Goal: Navigation & Orientation: Find specific page/section

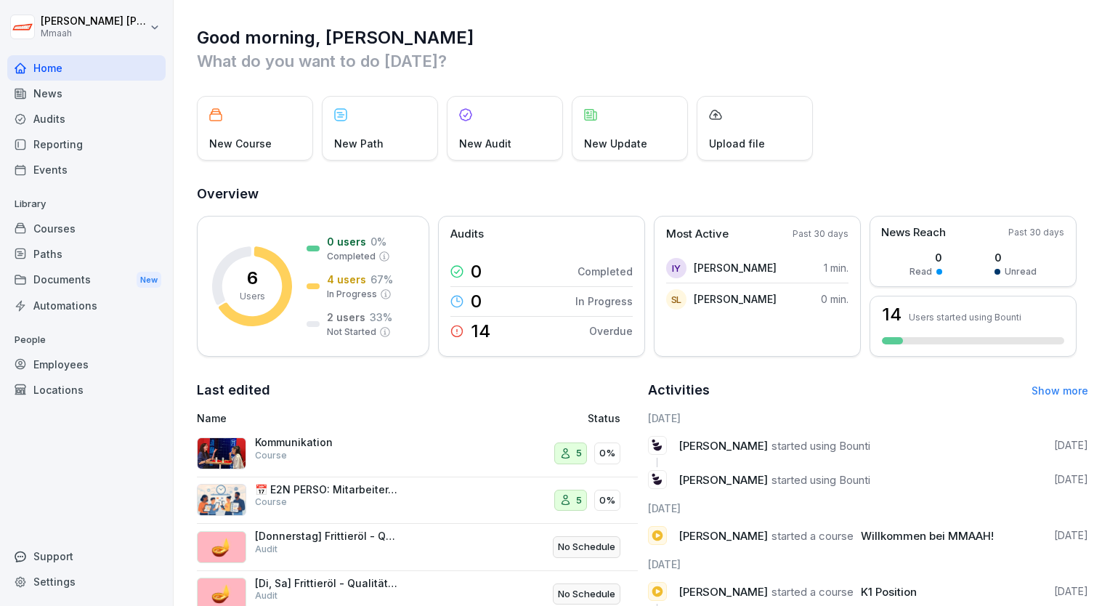
click at [316, 457] on div "Kommunikation Course" at bounding box center [327, 449] width 145 height 26
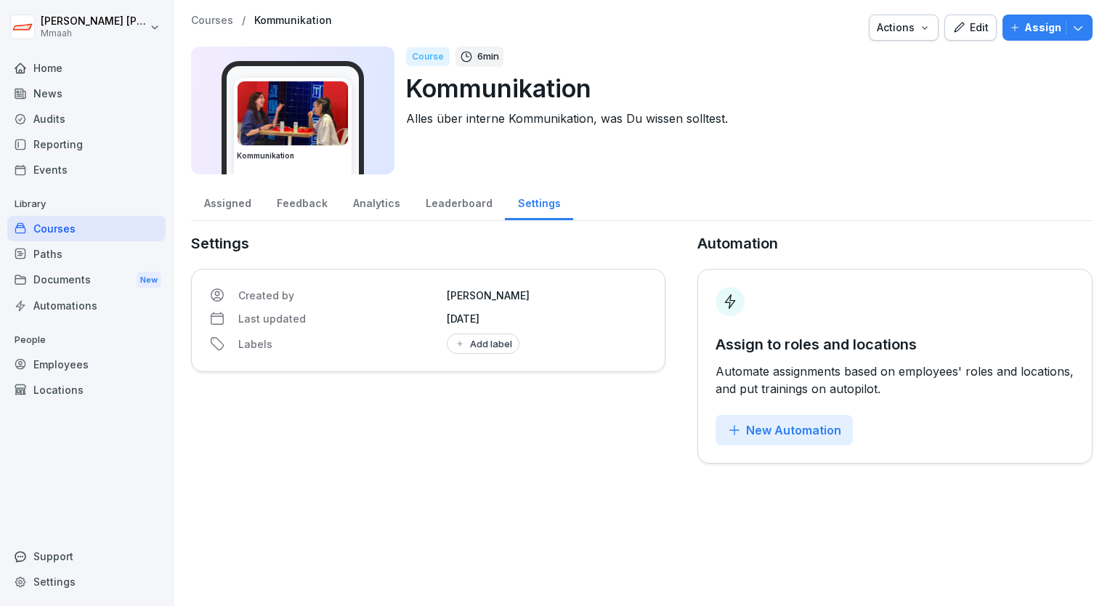
click at [314, 137] on img at bounding box center [292, 113] width 110 height 64
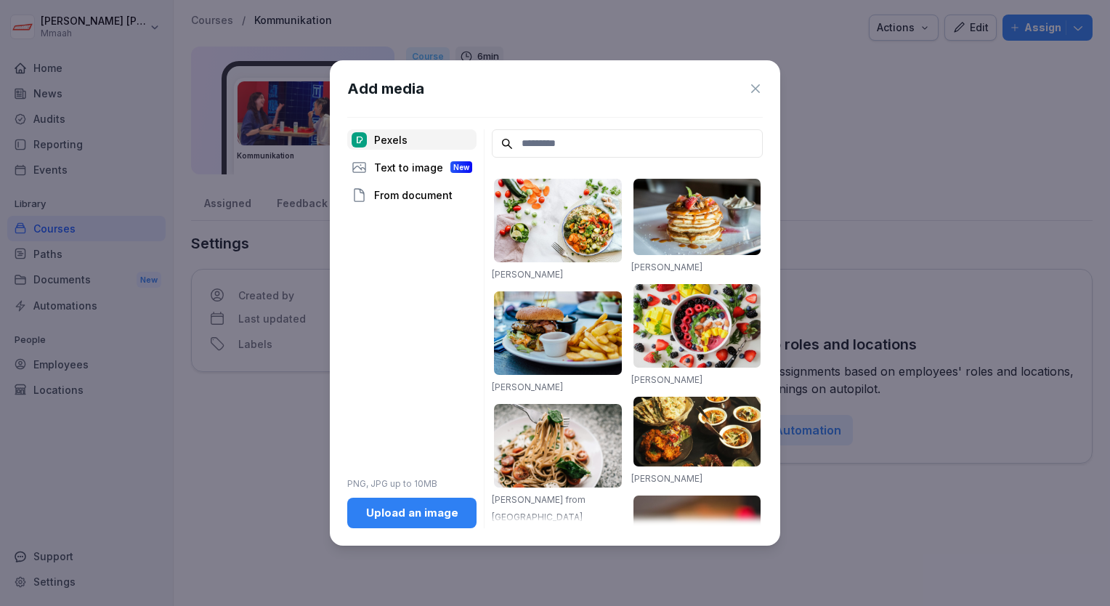
click at [770, 90] on div "Add media Pexels Text to image New From document PNG, JPG up to 10MB Upload an …" at bounding box center [555, 302] width 450 height 484
click at [755, 89] on icon at bounding box center [755, 88] width 9 height 9
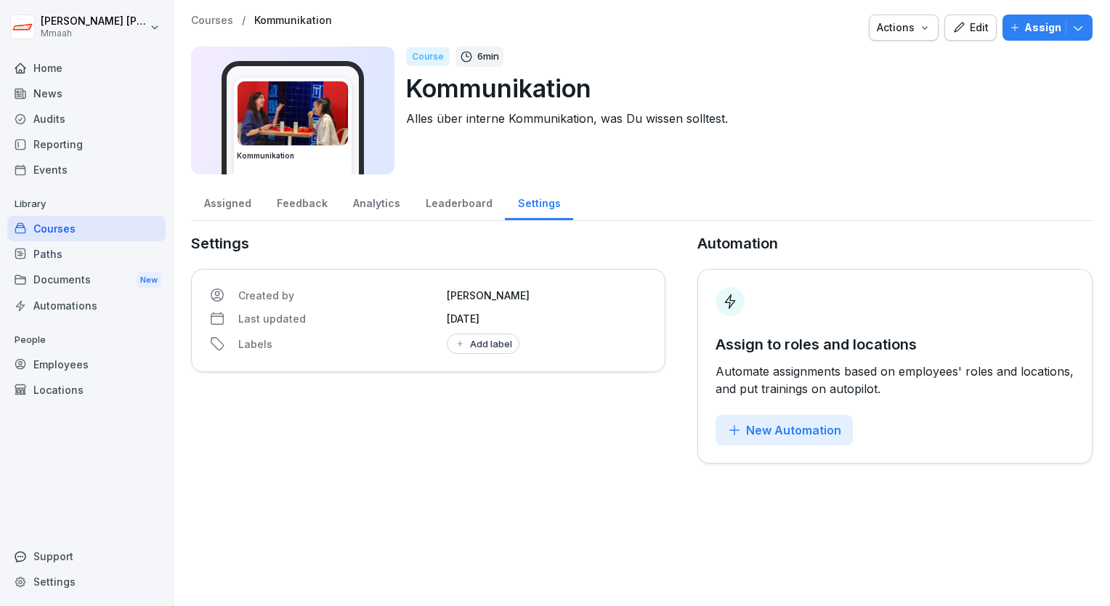
click at [78, 74] on div "Home" at bounding box center [86, 67] width 158 height 25
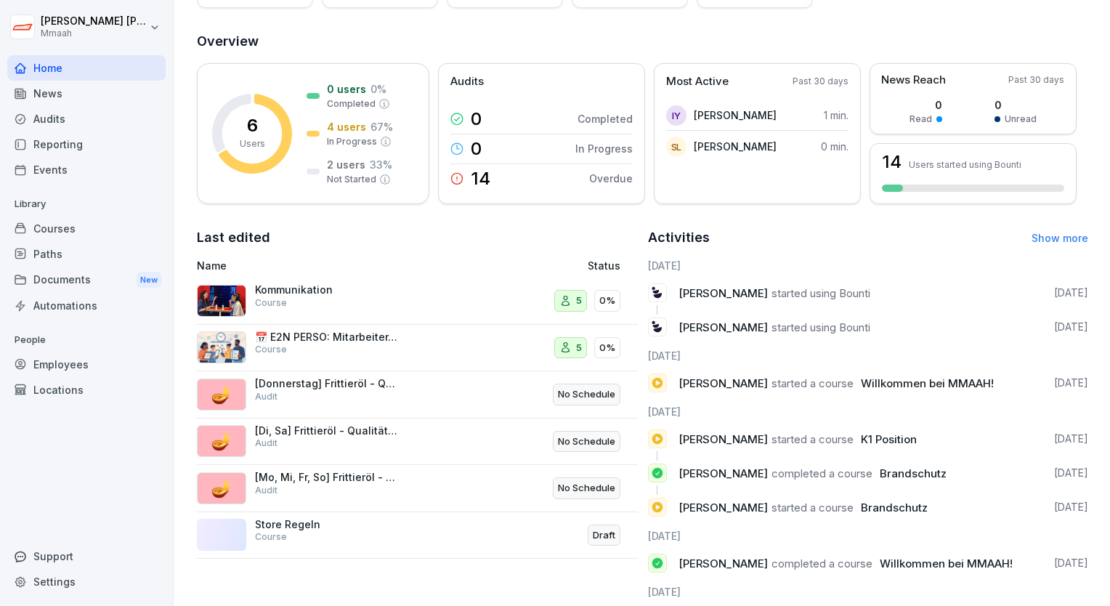
scroll to position [218, 0]
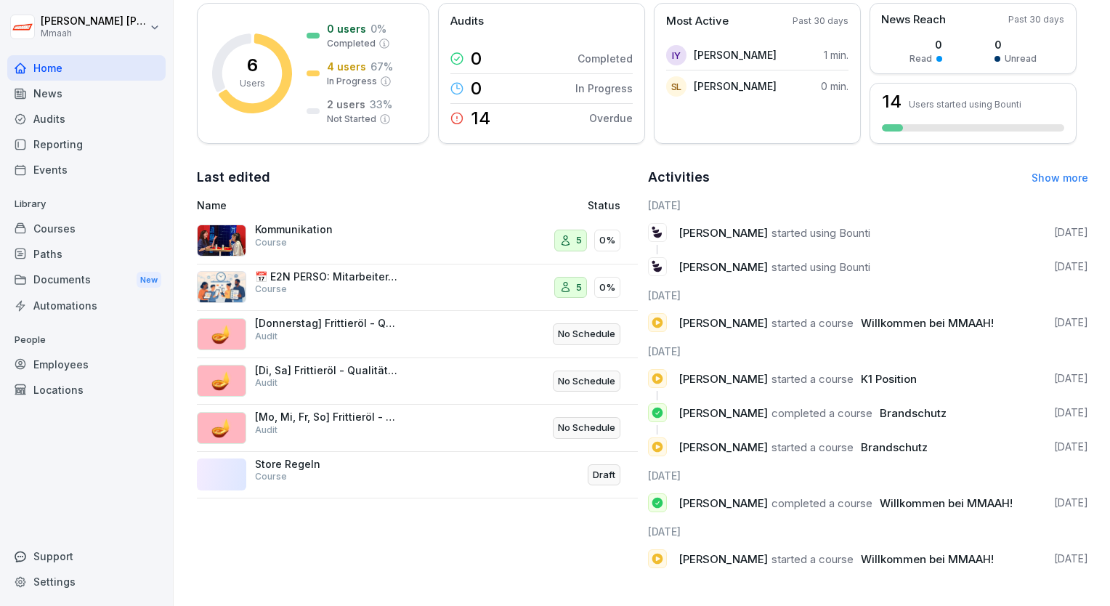
click at [877, 323] on span "Willkommen bei MMAAH!" at bounding box center [927, 323] width 133 height 14
click at [883, 318] on span "Willkommen bei MMAAH!" at bounding box center [927, 323] width 133 height 14
click at [90, 216] on div "Courses" at bounding box center [86, 228] width 158 height 25
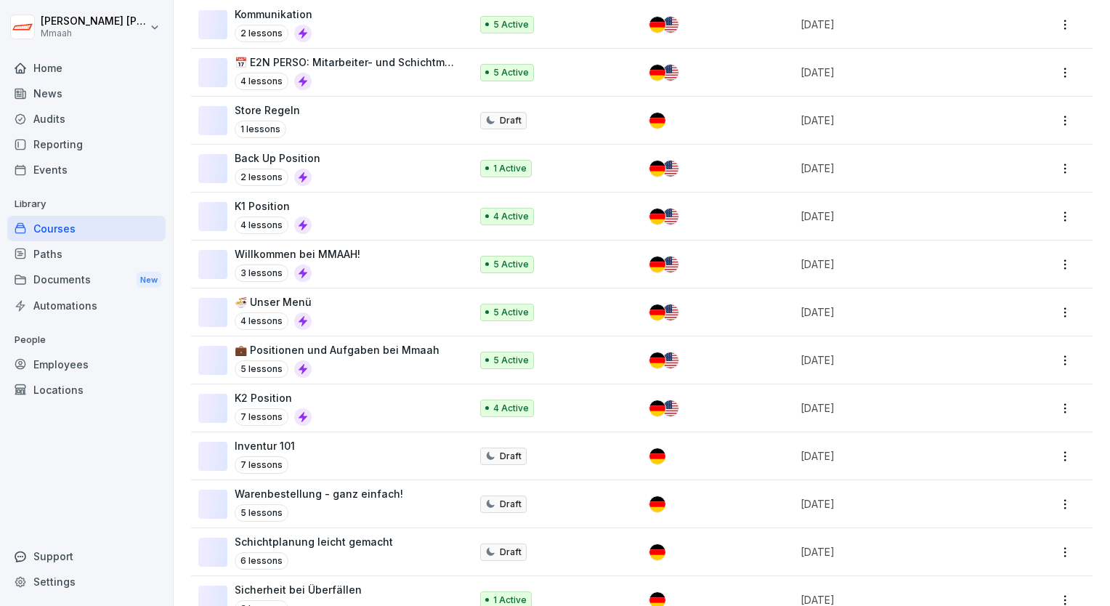
click at [89, 224] on div "Courses" at bounding box center [86, 228] width 158 height 25
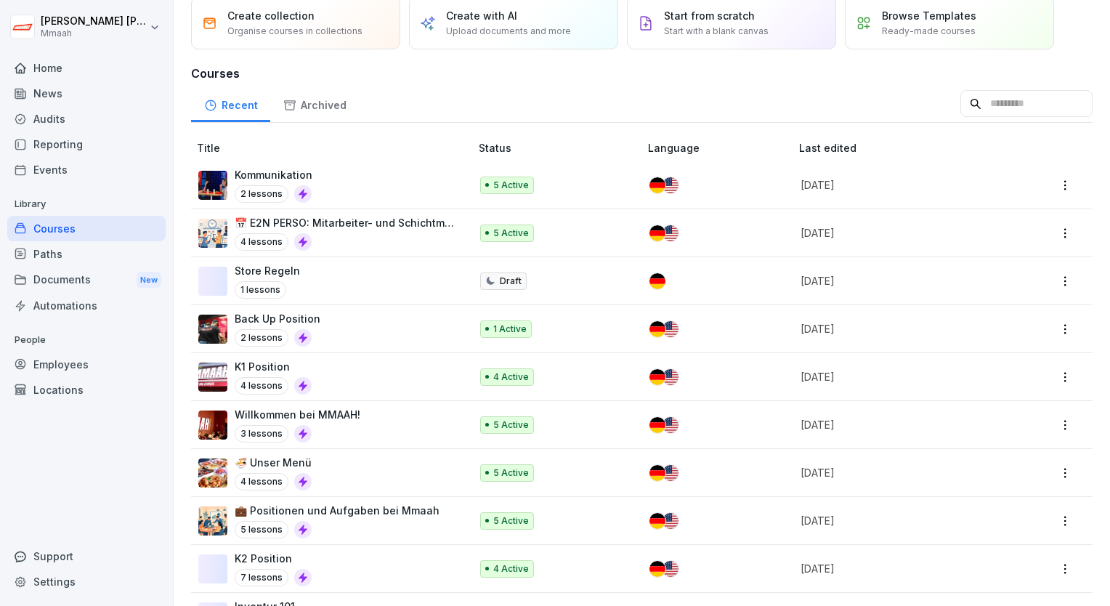
scroll to position [218, 0]
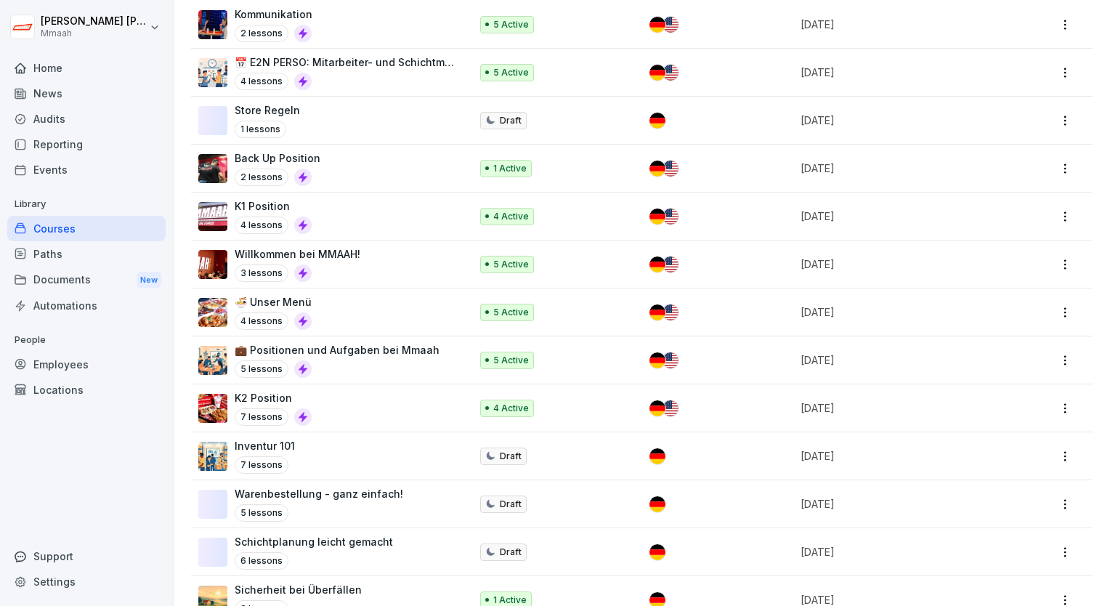
click at [301, 251] on p "Willkommen bei MMAAH!" at bounding box center [298, 253] width 126 height 15
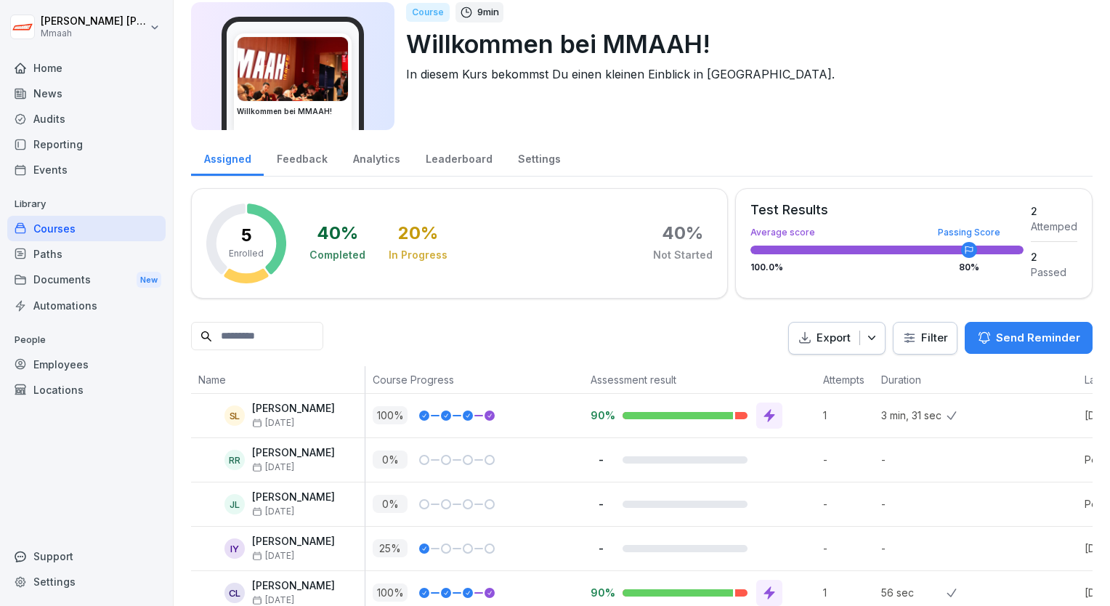
scroll to position [87, 0]
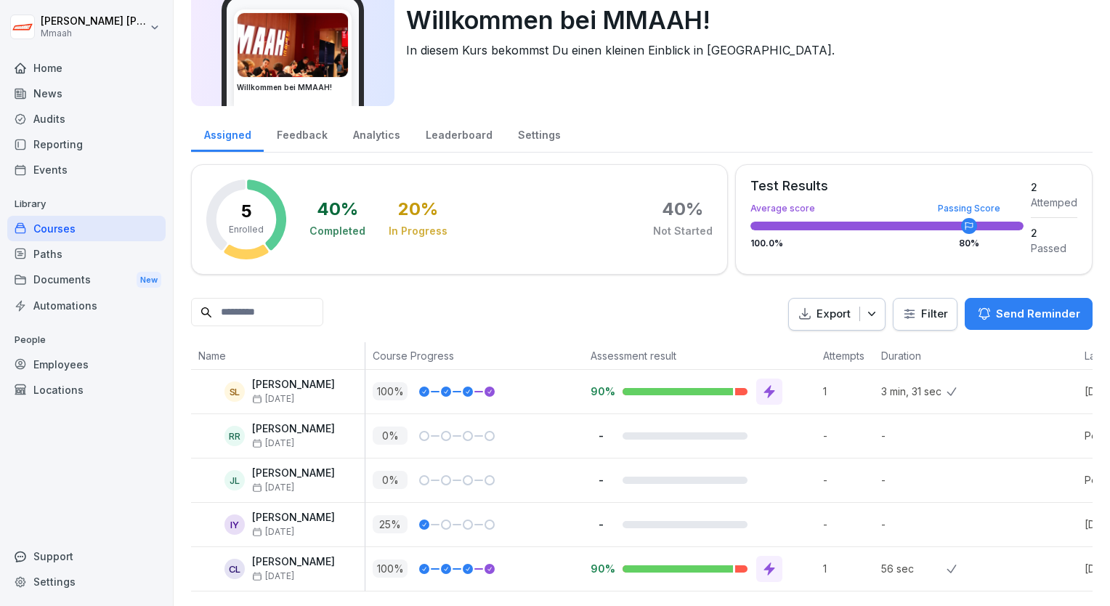
click at [253, 223] on p "Enrolled" at bounding box center [246, 229] width 35 height 13
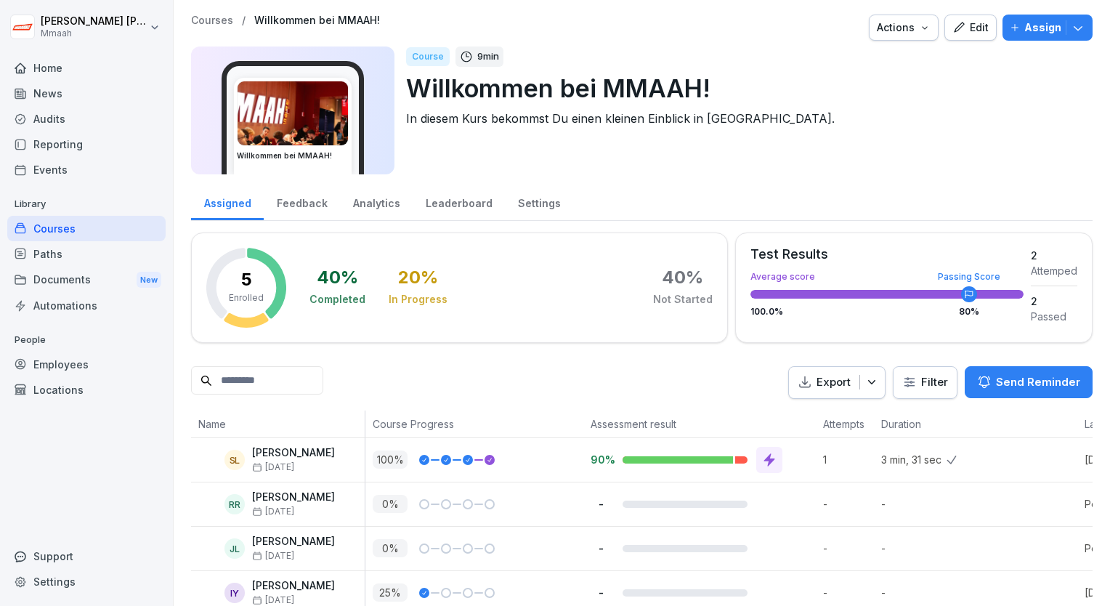
scroll to position [0, 0]
click at [48, 245] on div "Paths" at bounding box center [86, 253] width 158 height 25
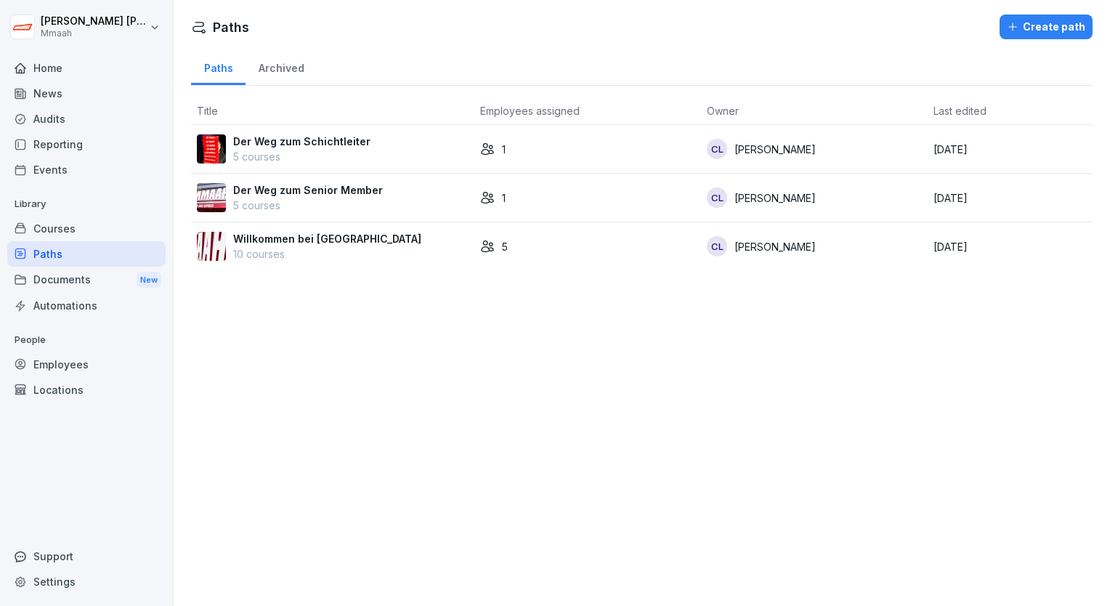
click at [47, 241] on div "Paths" at bounding box center [86, 253] width 158 height 25
click at [49, 233] on div "Courses" at bounding box center [86, 228] width 158 height 25
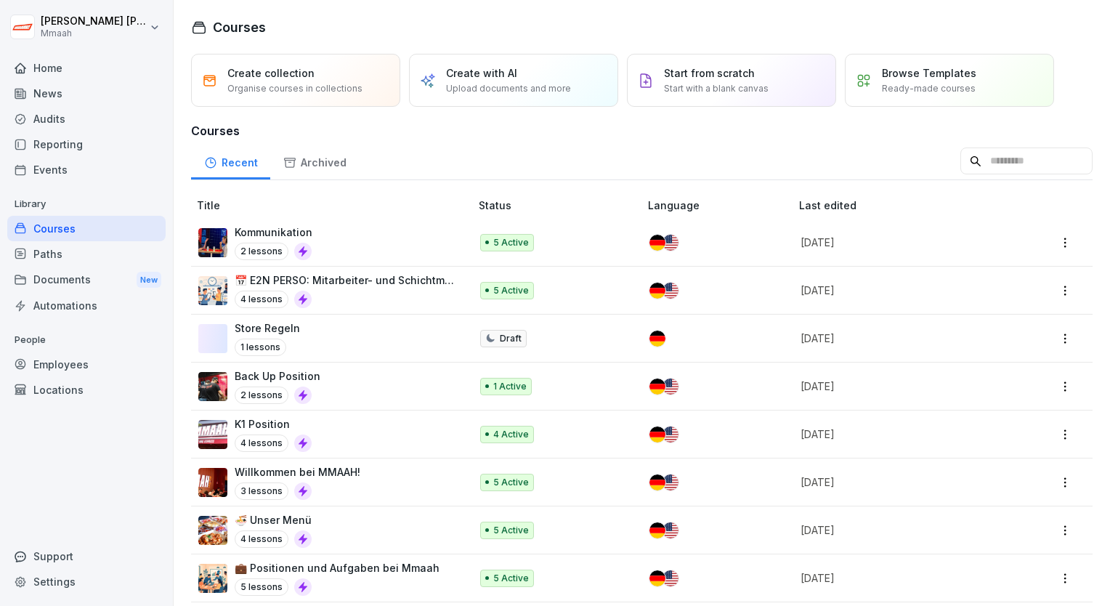
click at [57, 251] on div "Paths" at bounding box center [86, 253] width 158 height 25
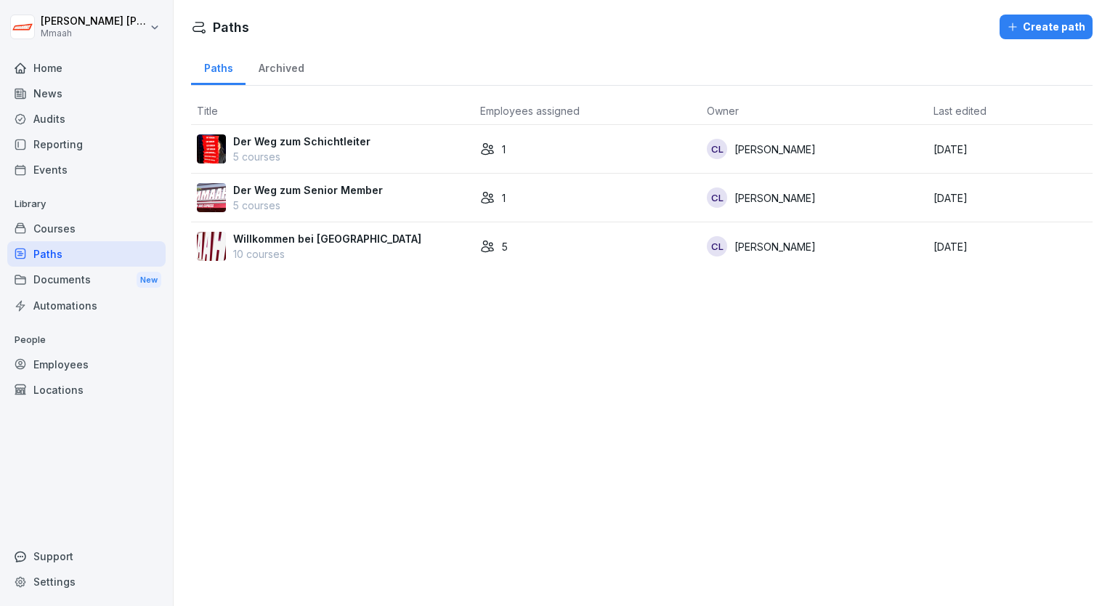
click at [334, 246] on p "10 courses" at bounding box center [327, 253] width 188 height 15
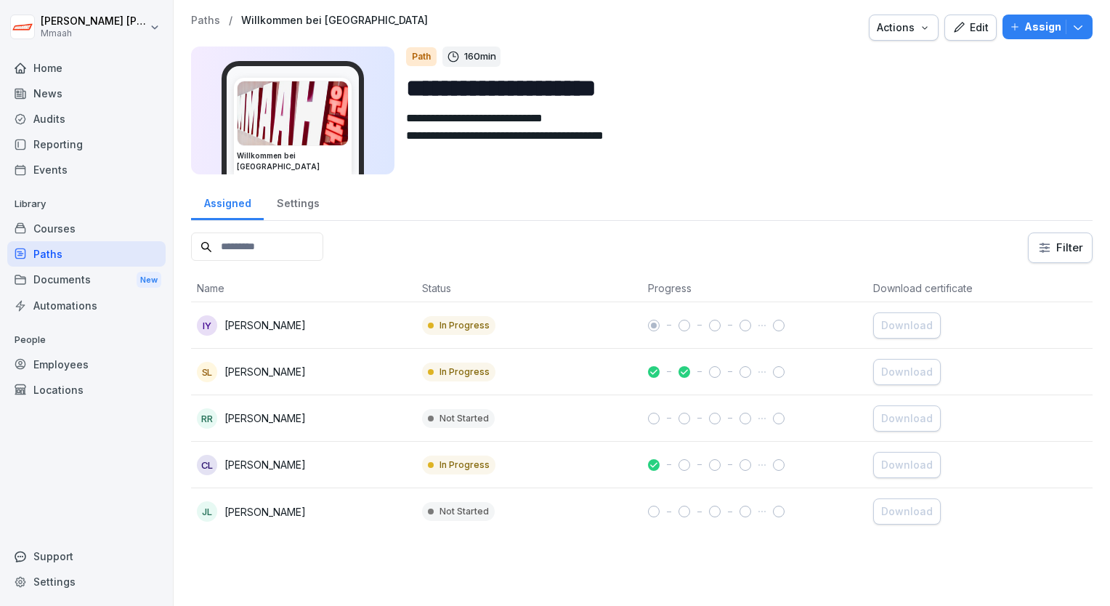
click at [299, 327] on div "IY Insuk Yoon" at bounding box center [304, 325] width 214 height 20
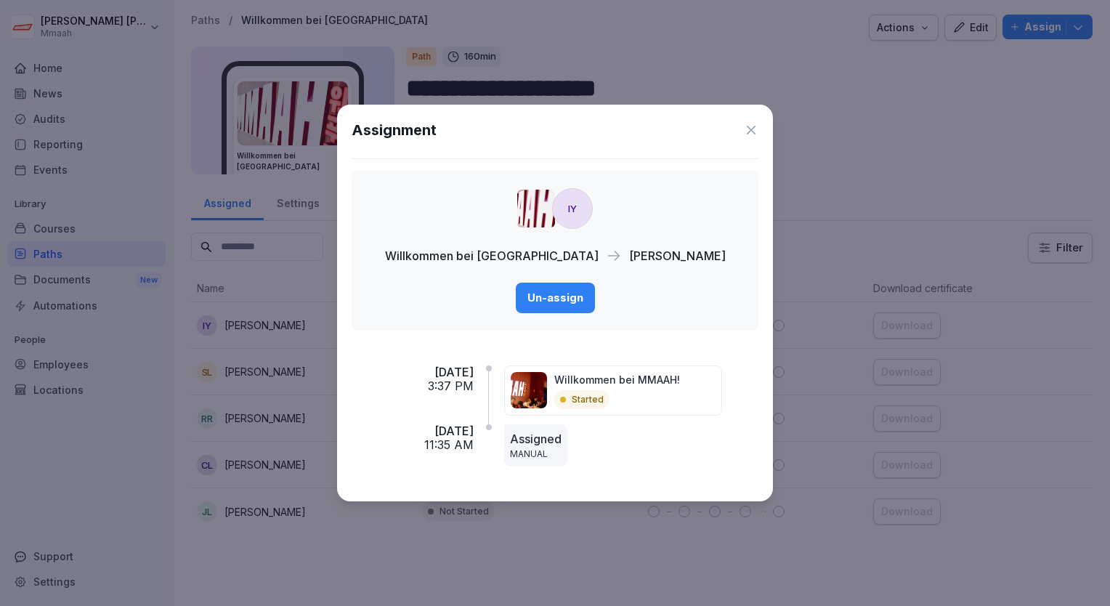
click at [751, 129] on icon at bounding box center [751, 130] width 15 height 15
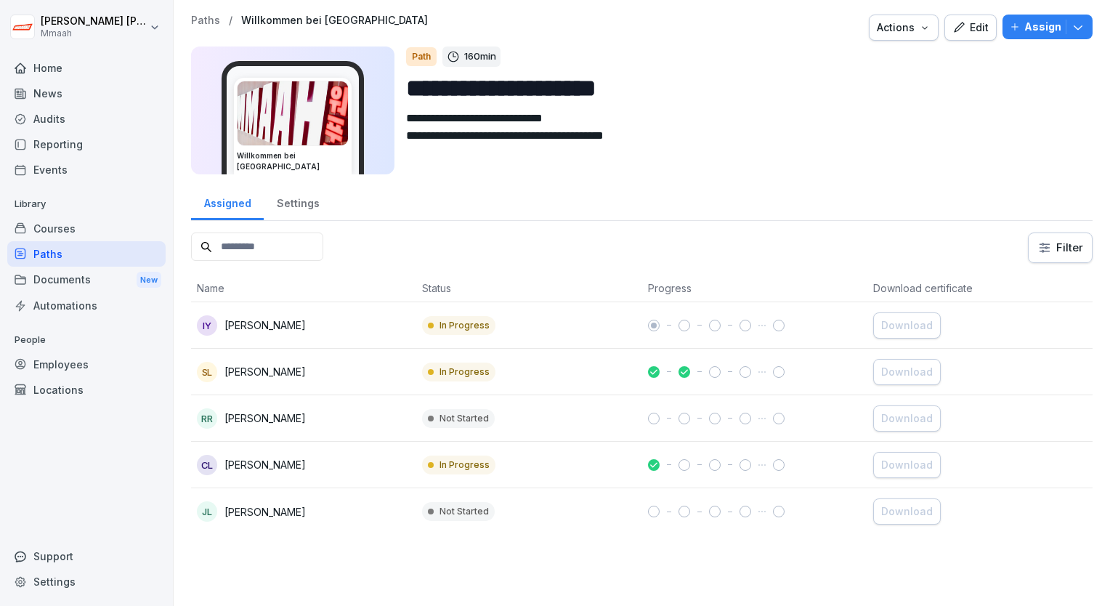
click at [57, 286] on div "Documents New" at bounding box center [86, 280] width 158 height 27
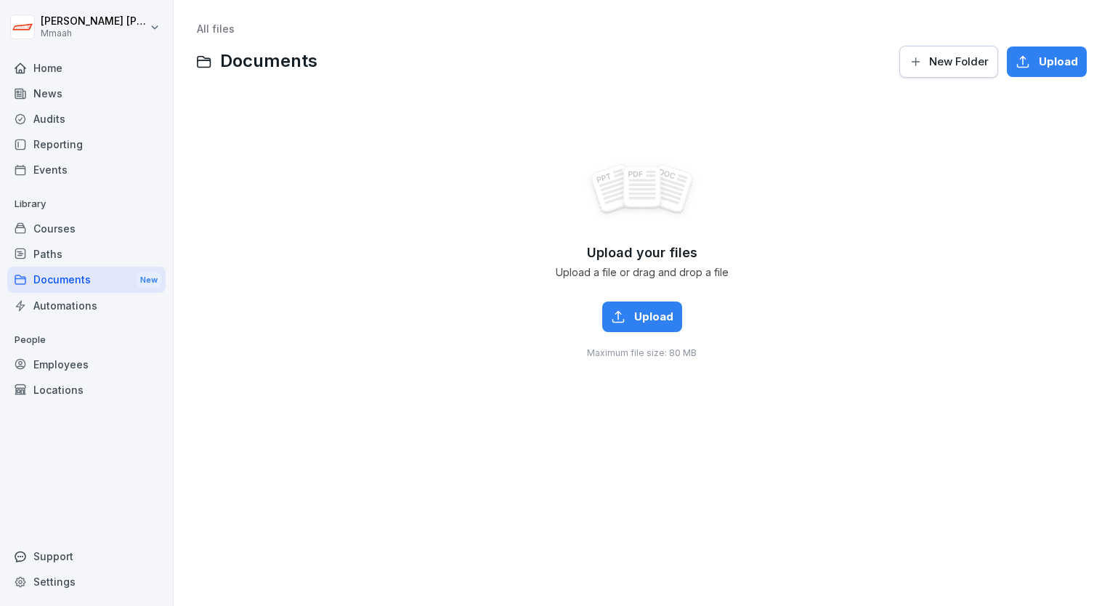
click at [61, 232] on div "Courses" at bounding box center [86, 228] width 158 height 25
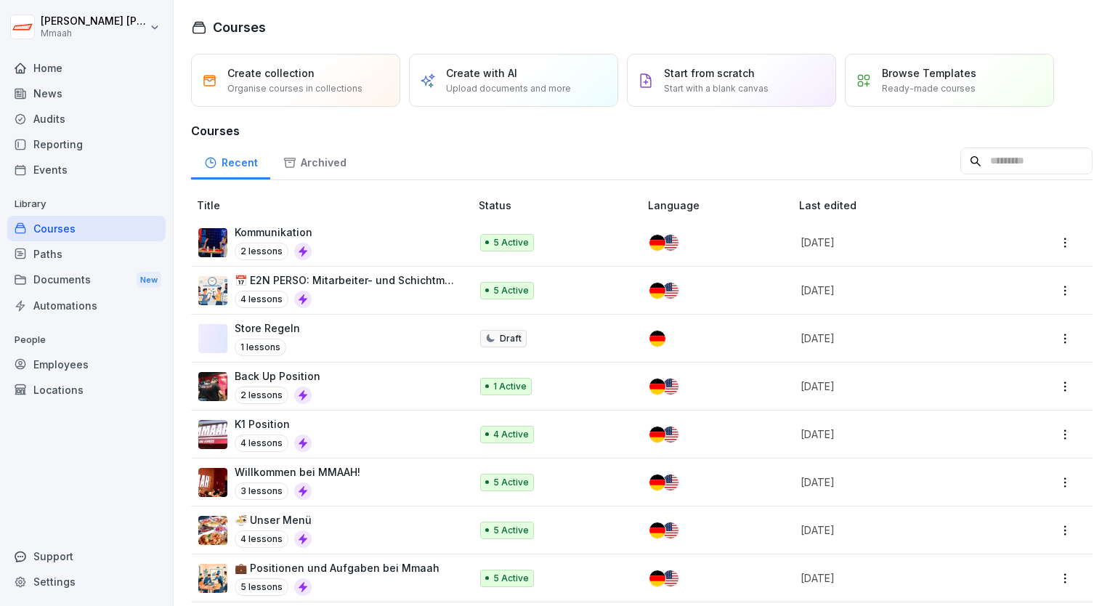
click at [264, 252] on p "2 lessons" at bounding box center [262, 251] width 54 height 17
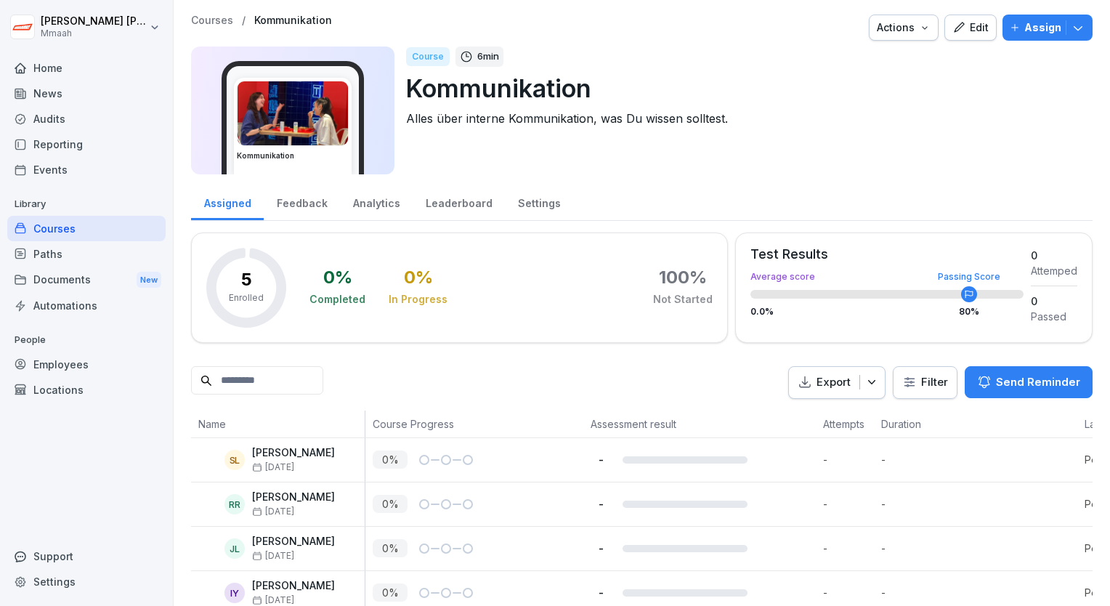
click at [93, 269] on div "Documents New" at bounding box center [86, 280] width 158 height 27
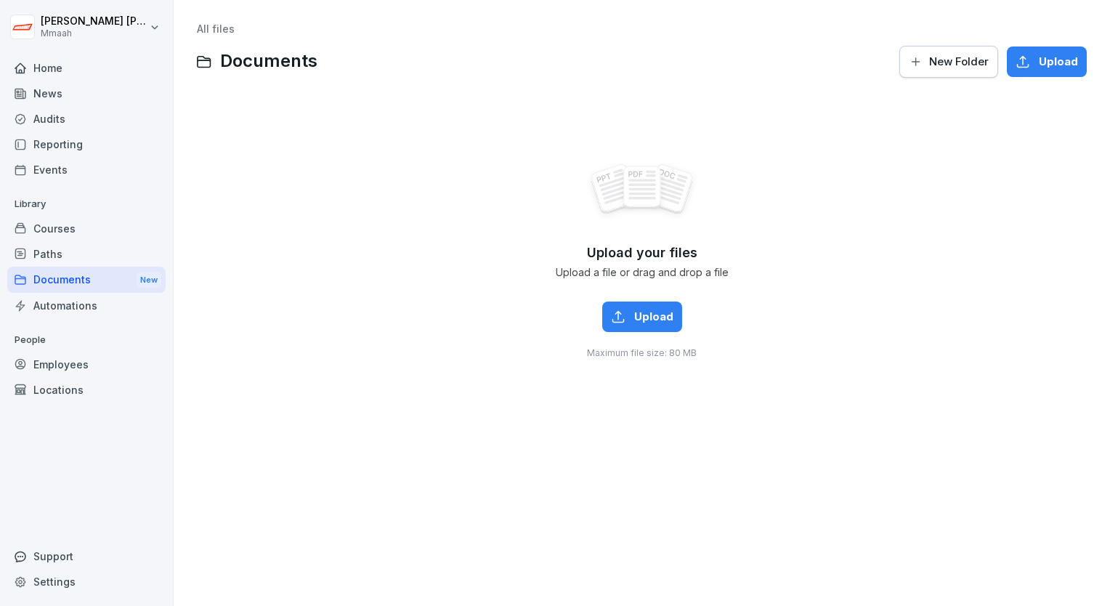
click at [78, 239] on div "Courses" at bounding box center [86, 228] width 158 height 25
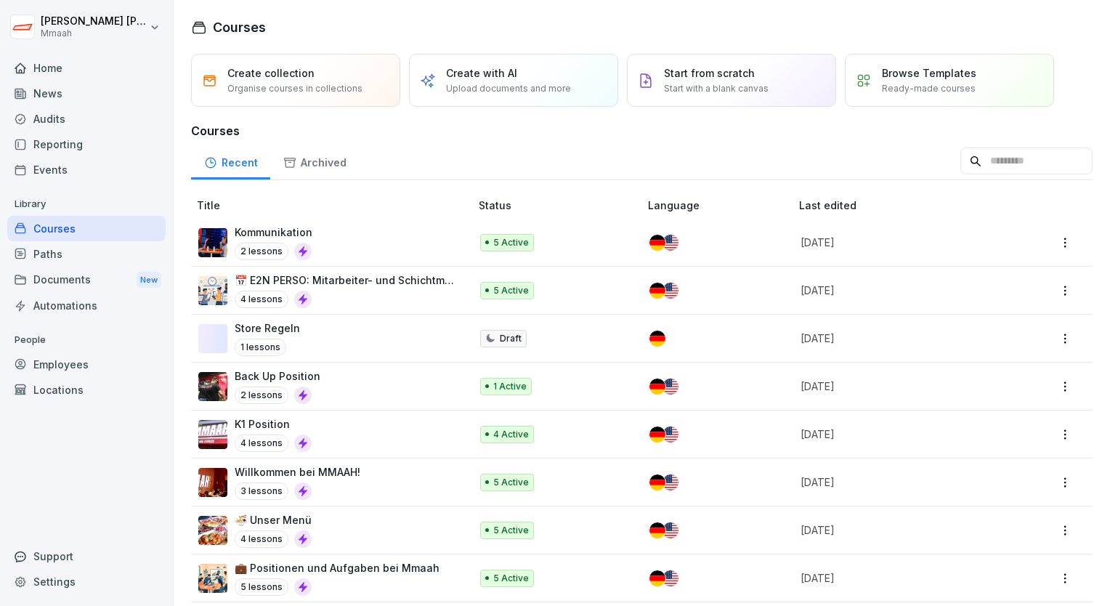
click at [316, 275] on p "📅 E2N PERSO: Mitarbeiter- und Schichtmanagement" at bounding box center [345, 279] width 221 height 15
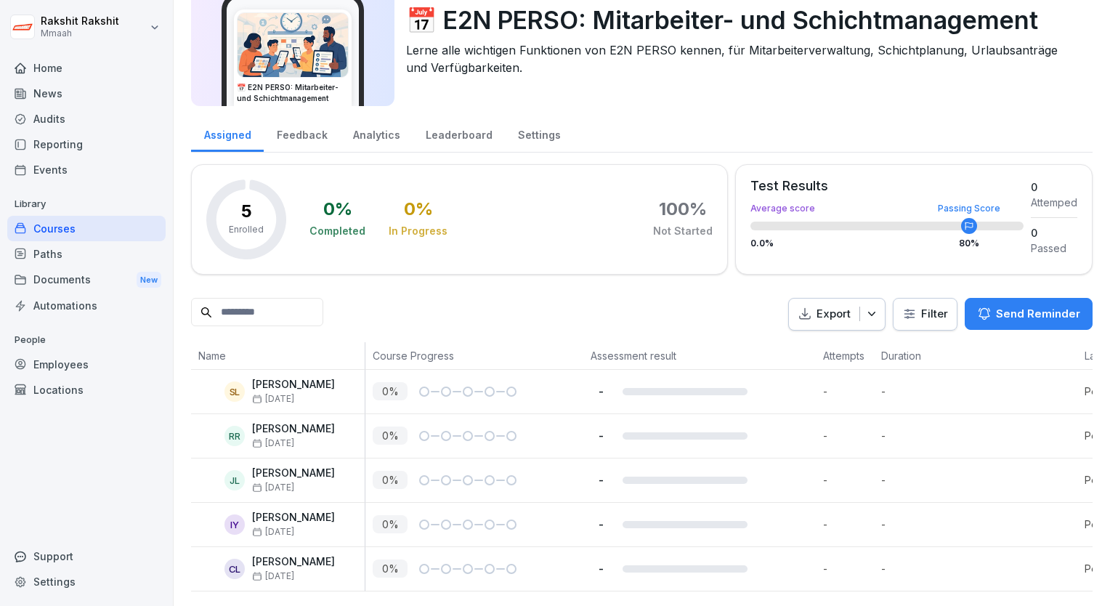
scroll to position [87, 0]
click at [104, 230] on div "Courses" at bounding box center [86, 228] width 158 height 25
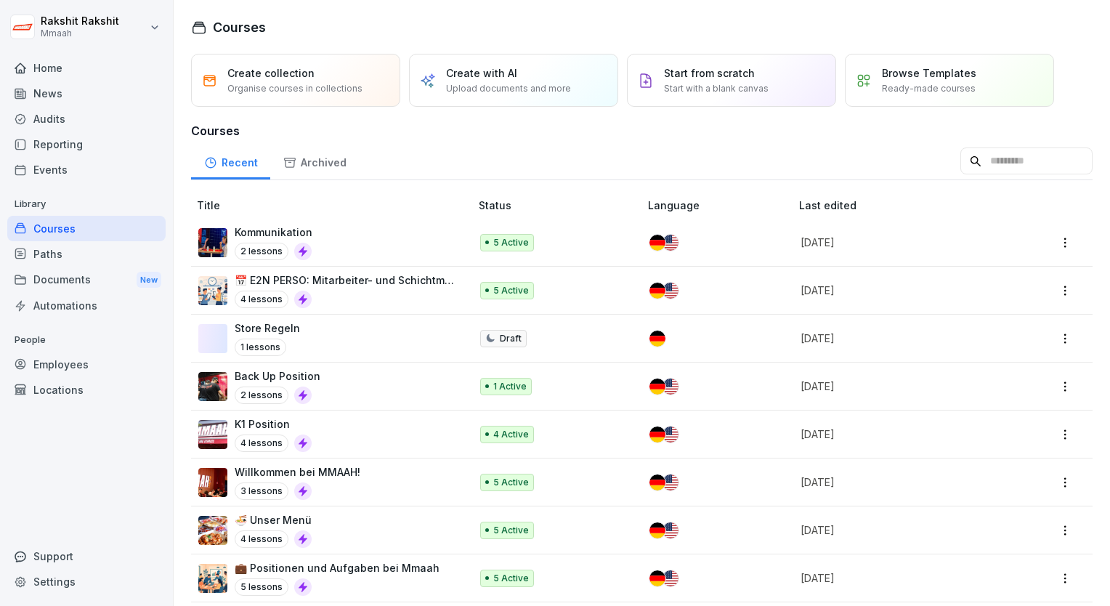
click at [221, 252] on img at bounding box center [212, 242] width 29 height 29
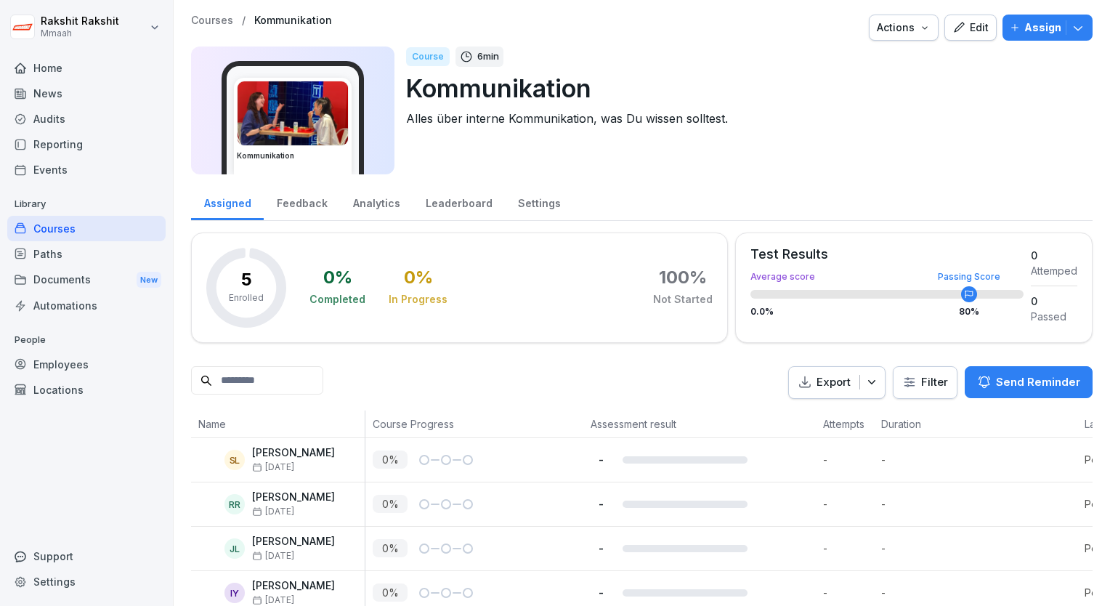
click at [49, 224] on div "Courses" at bounding box center [86, 228] width 158 height 25
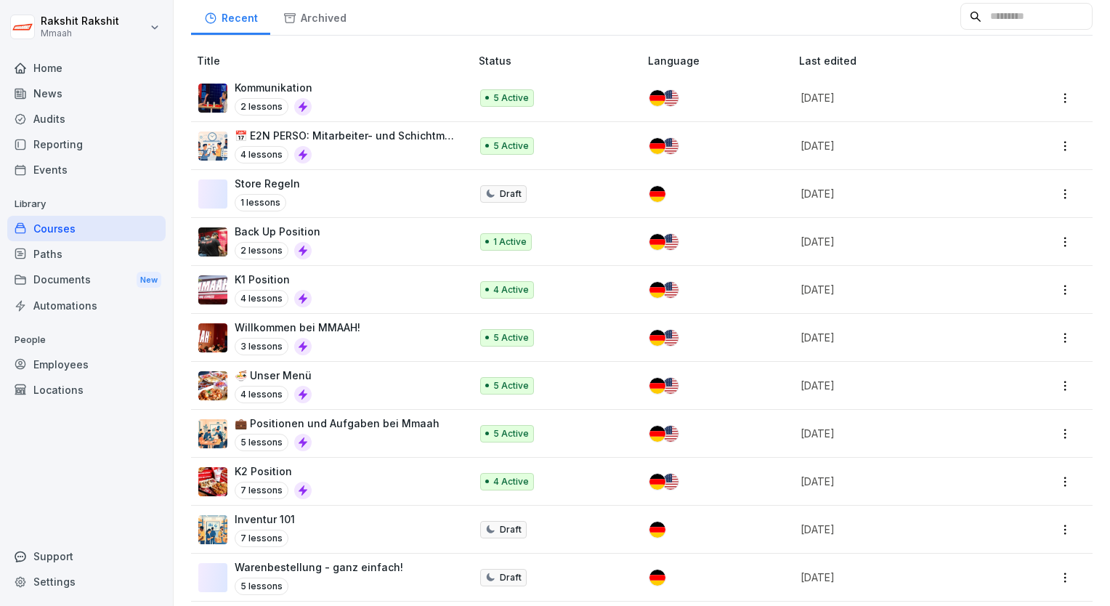
scroll to position [145, 0]
click at [339, 331] on p "Willkommen bei MMAAH!" at bounding box center [298, 326] width 126 height 15
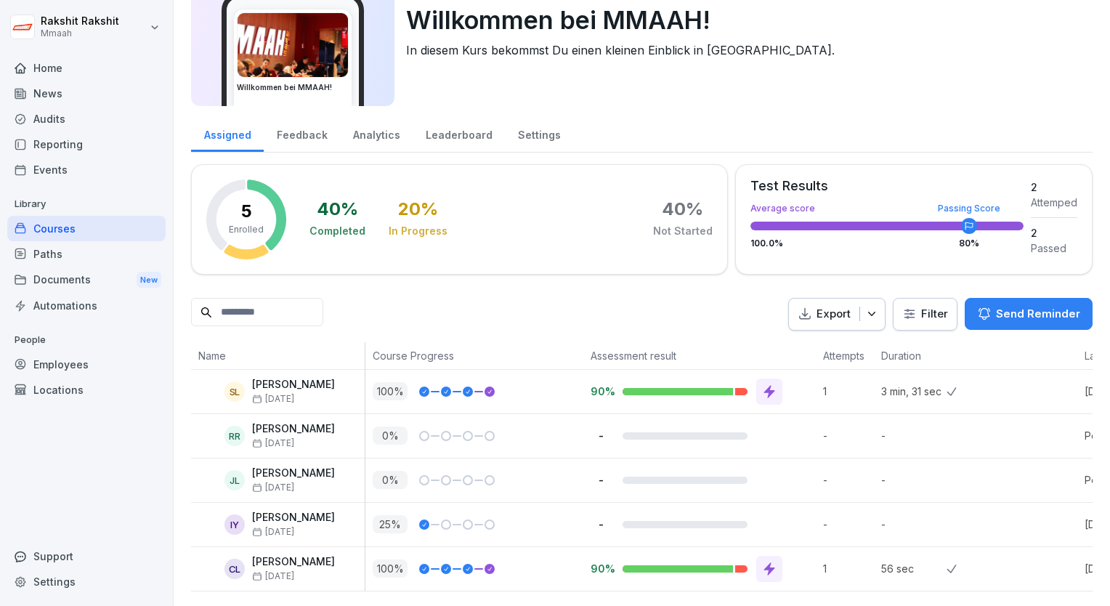
scroll to position [87, 0]
click at [819, 214] on div "Test Results Average score Passing Score 100.0 % 80 %" at bounding box center [886, 217] width 273 height 76
click at [319, 118] on div "Feedback" at bounding box center [302, 133] width 76 height 37
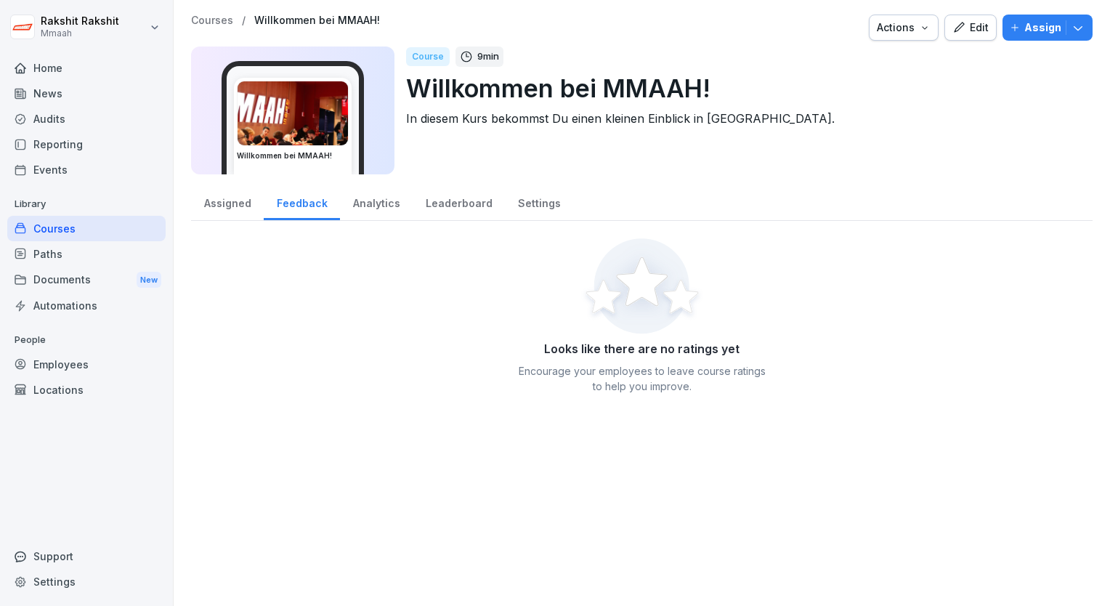
click at [386, 211] on div "Analytics" at bounding box center [376, 201] width 73 height 37
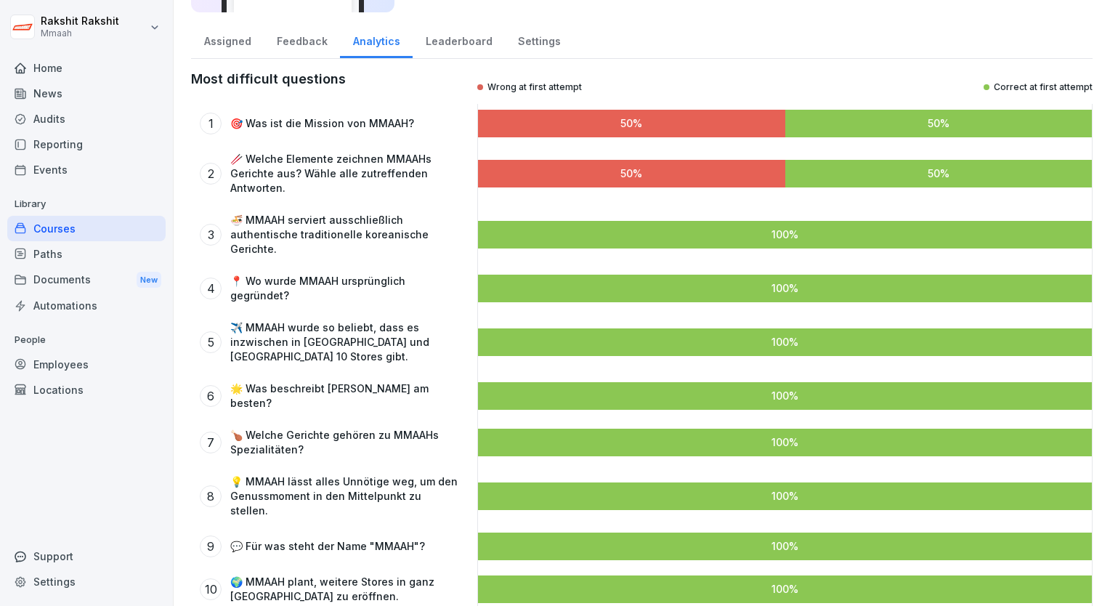
scroll to position [171, 0]
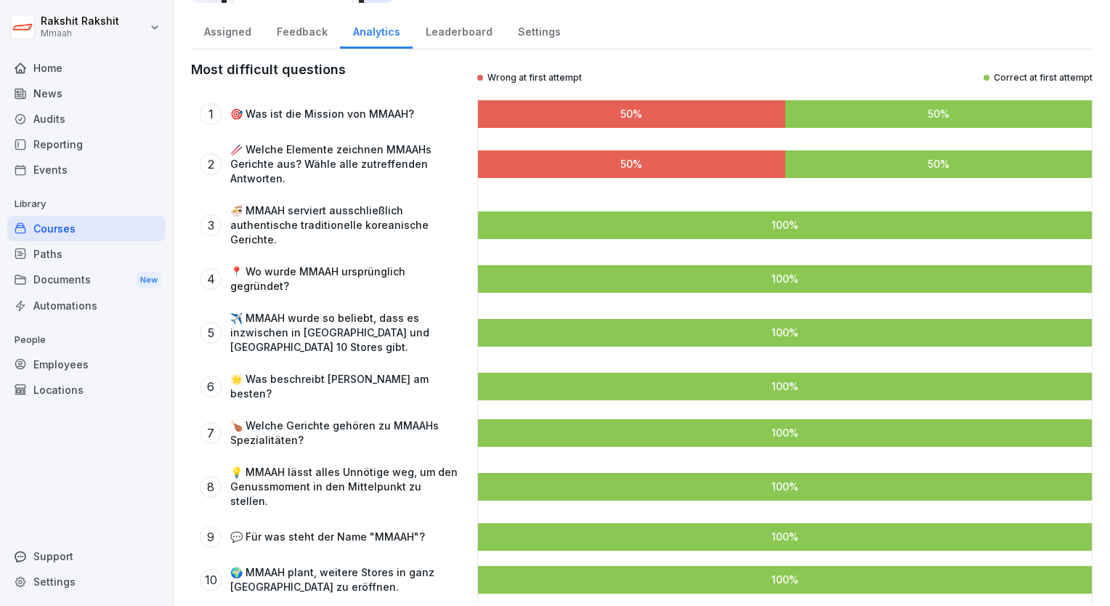
click at [439, 36] on div "Leaderboard" at bounding box center [459, 30] width 92 height 37
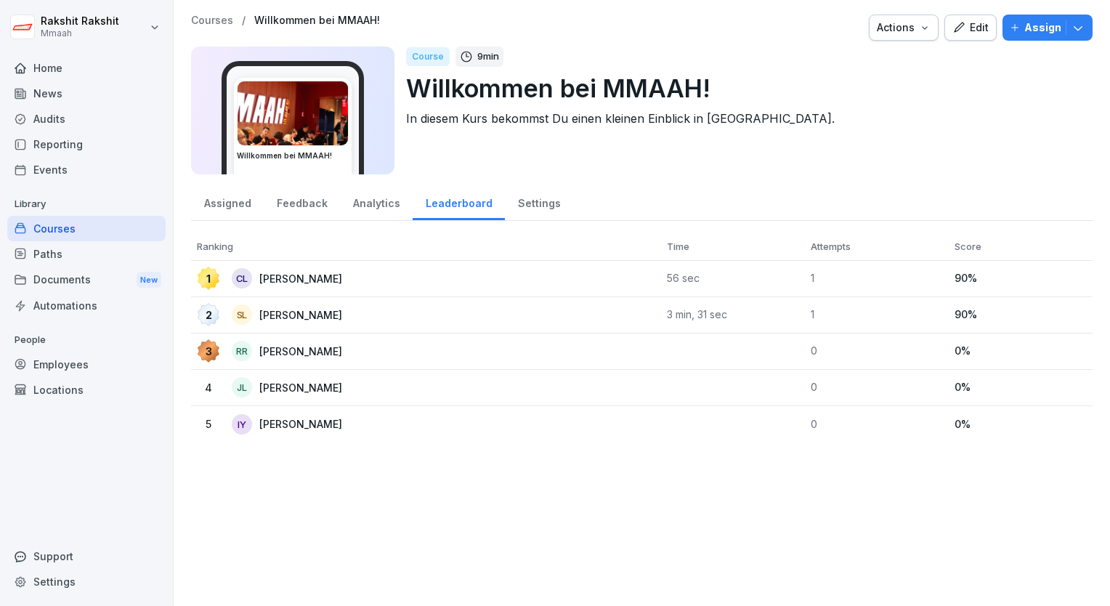
click at [340, 313] on p "[PERSON_NAME]" at bounding box center [312, 314] width 106 height 15
click at [326, 310] on p "[PERSON_NAME]" at bounding box center [312, 314] width 106 height 15
click at [604, 325] on td "2 SL Sang Hwa Lee" at bounding box center [426, 315] width 470 height 36
click at [530, 203] on div "Settings" at bounding box center [539, 201] width 68 height 37
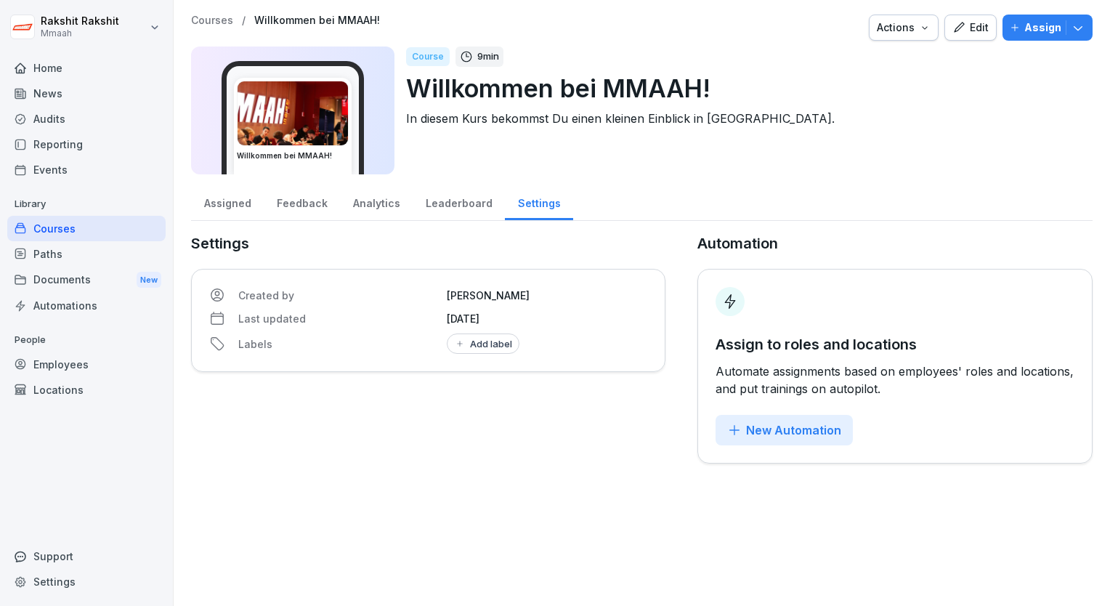
click at [374, 200] on div "Analytics" at bounding box center [376, 201] width 73 height 37
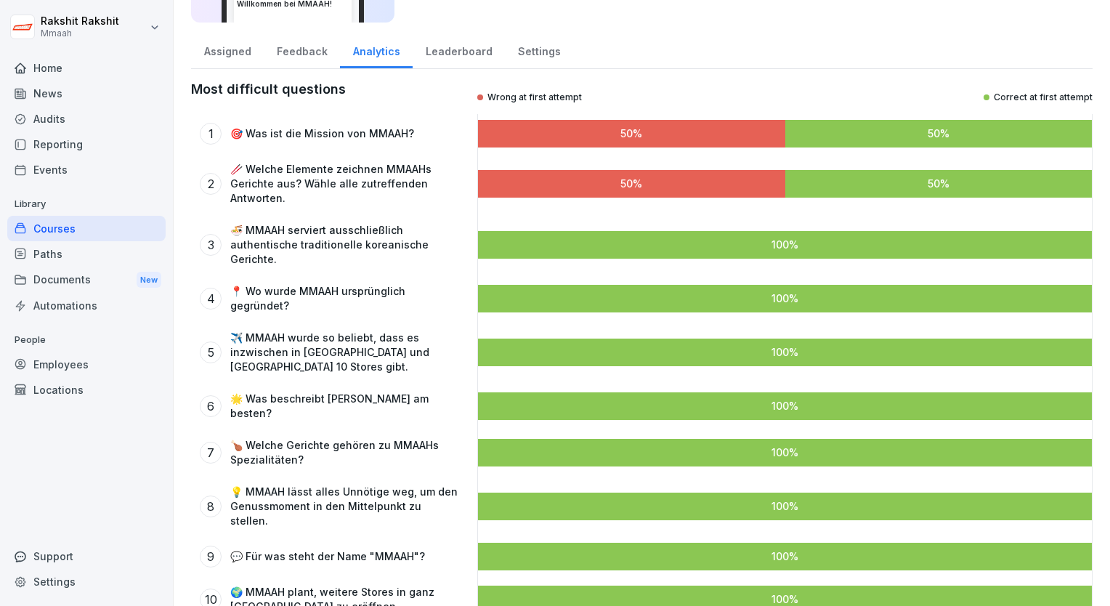
scroll to position [171, 0]
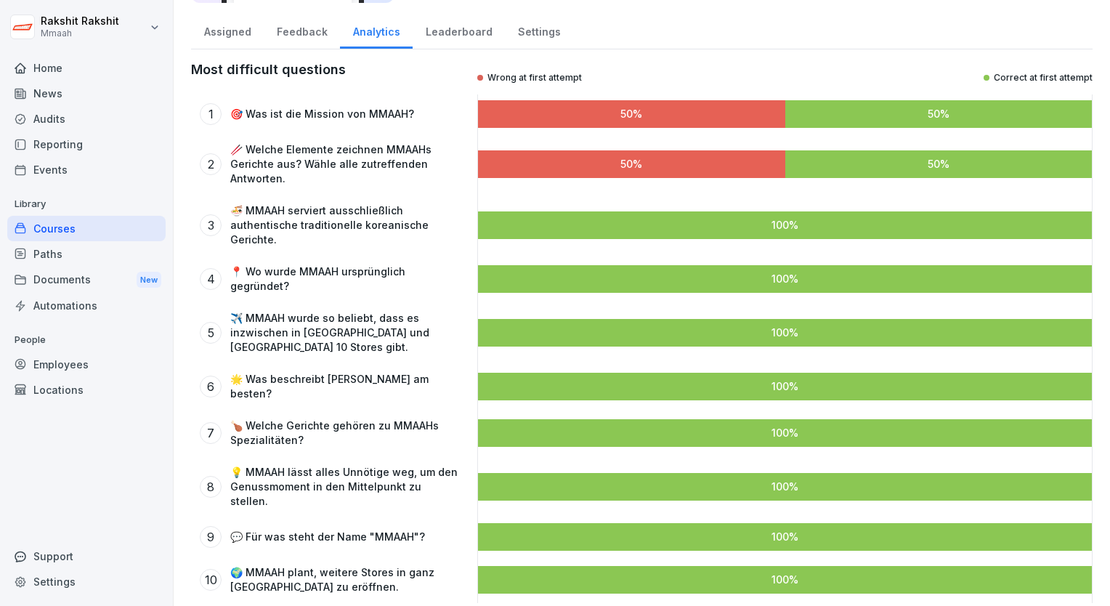
click at [700, 111] on div at bounding box center [631, 114] width 307 height 28
click at [157, 25] on html "Rakshit Rakshit Mmaah Home News Audits Reporting Events Library Courses Paths D…" at bounding box center [555, 303] width 1110 height 606
click at [651, 41] on html "Rakshit Rakshit Mmaah Home News Audits Reporting Events Library Courses Paths D…" at bounding box center [555, 303] width 1110 height 606
click at [292, 38] on div "Feedback" at bounding box center [302, 30] width 76 height 37
click at [291, 31] on div "Feedback" at bounding box center [302, 30] width 76 height 37
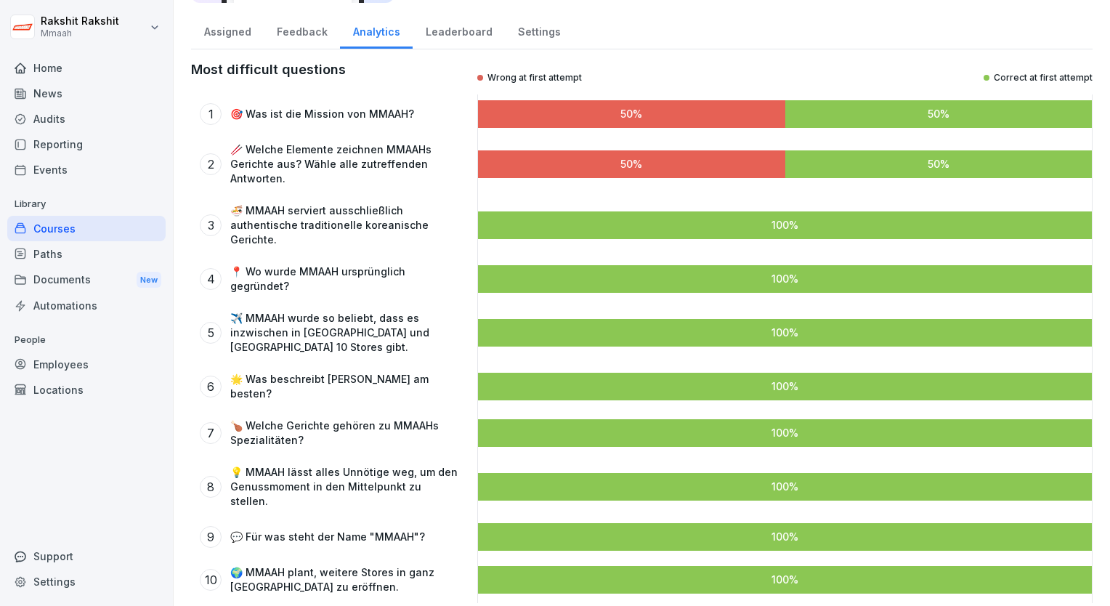
click at [235, 31] on div "Assigned" at bounding box center [227, 30] width 73 height 37
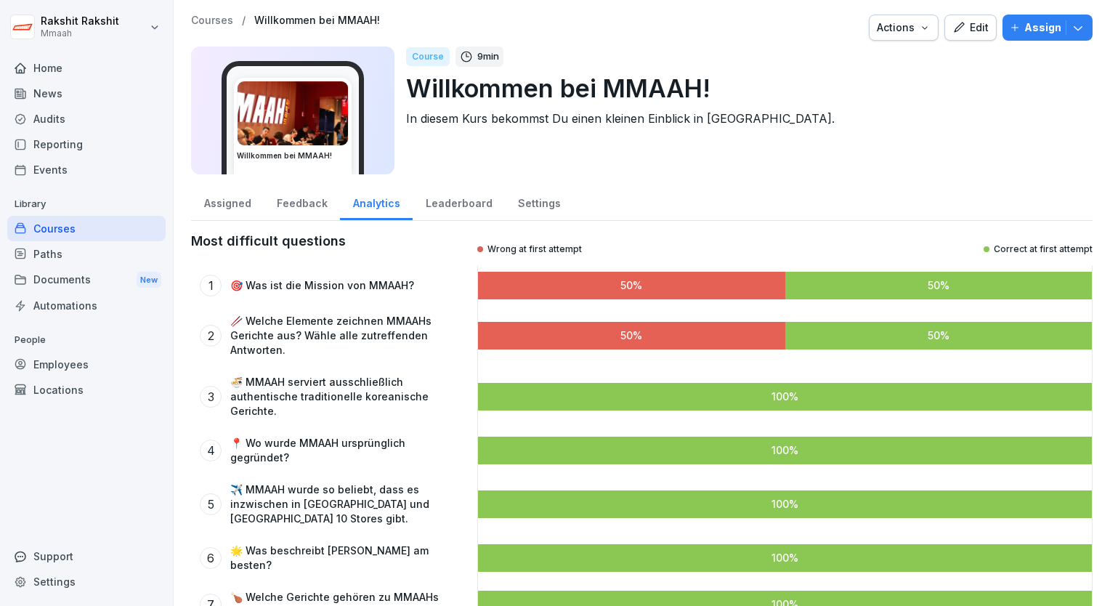
scroll to position [0, 0]
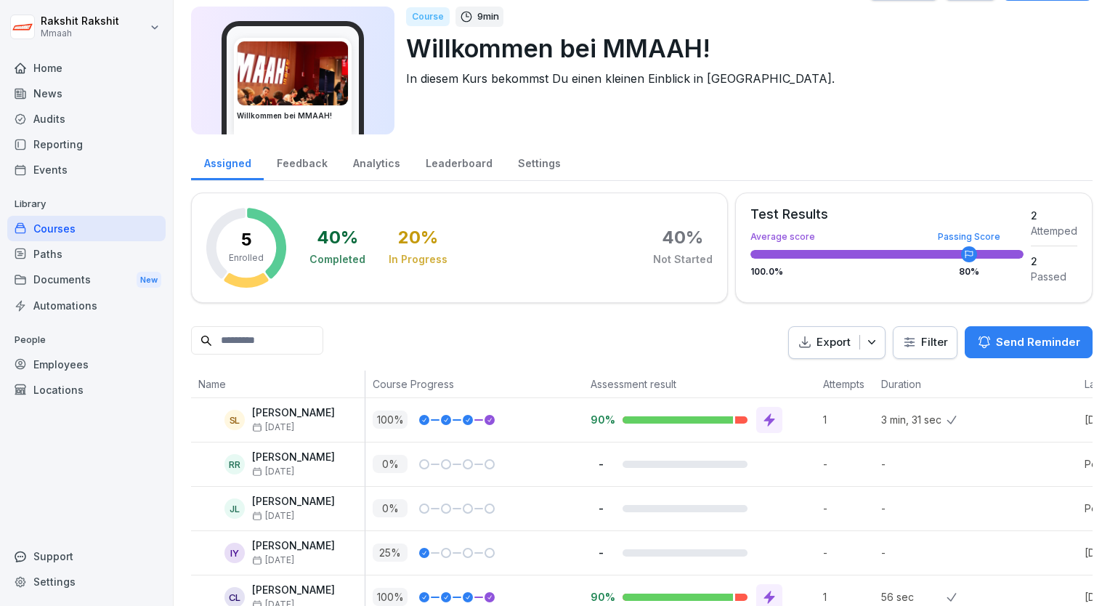
scroll to position [87, 0]
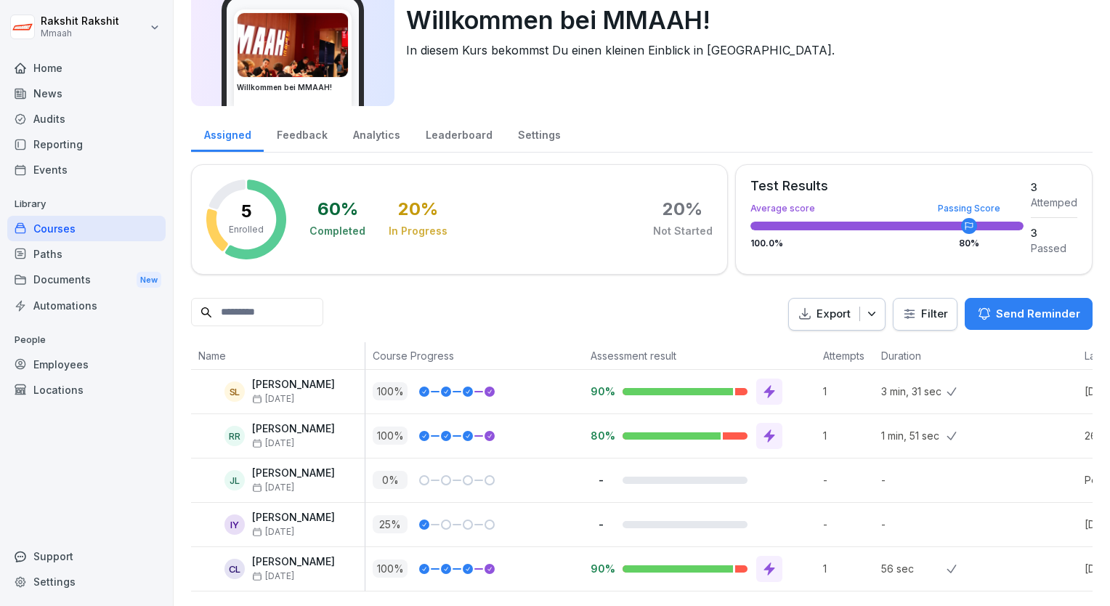
click at [92, 231] on div "Courses" at bounding box center [86, 228] width 158 height 25
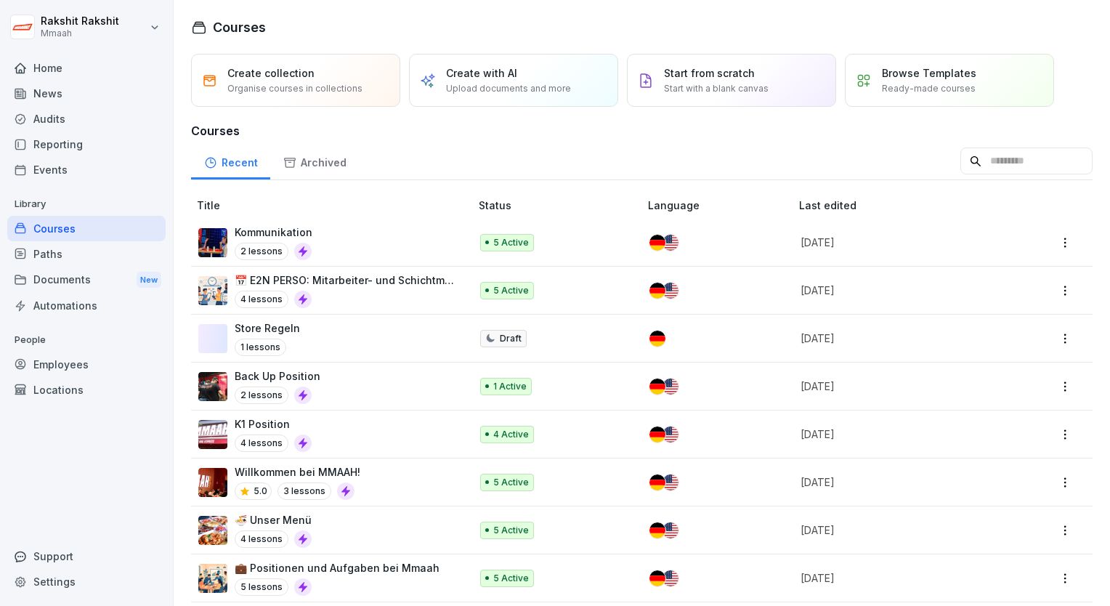
click at [356, 252] on div "Kommunikation 2 lessons" at bounding box center [326, 242] width 257 height 36
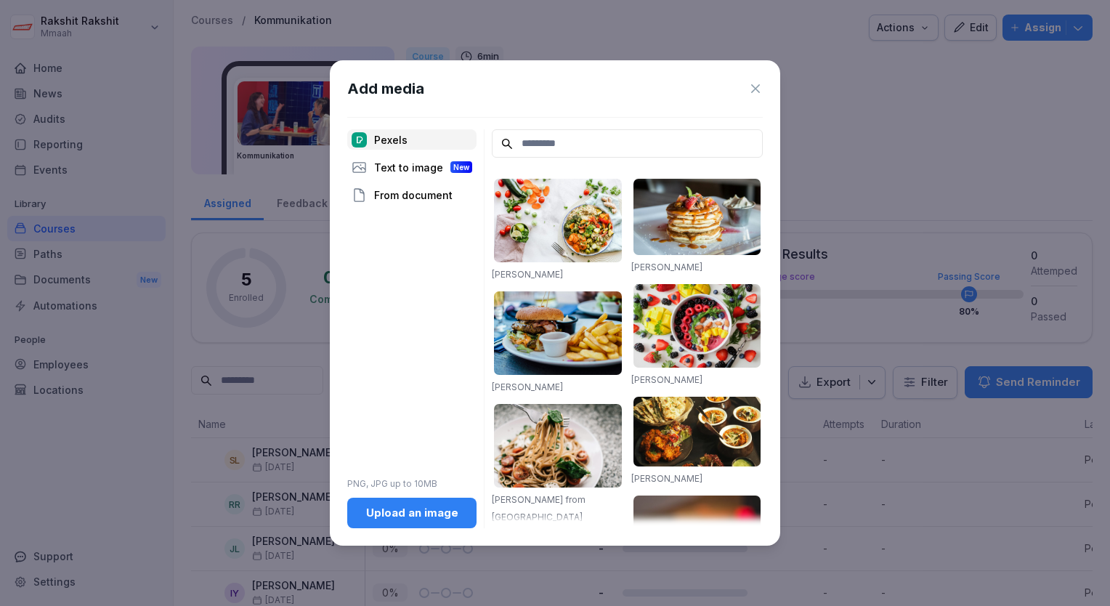
click at [752, 92] on icon at bounding box center [755, 88] width 15 height 15
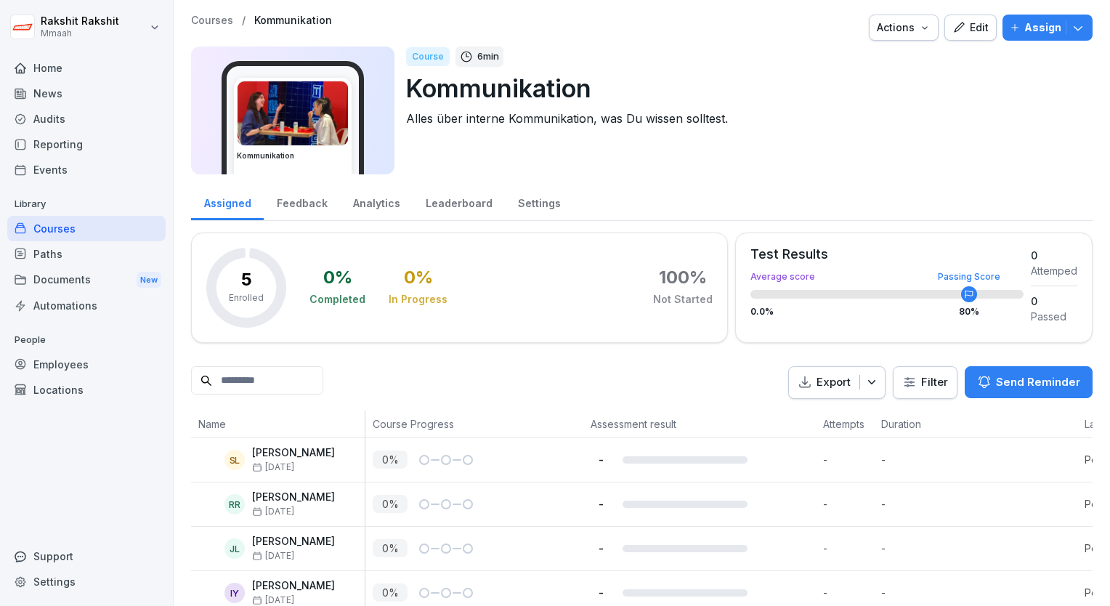
click at [78, 275] on div "Documents New" at bounding box center [86, 280] width 158 height 27
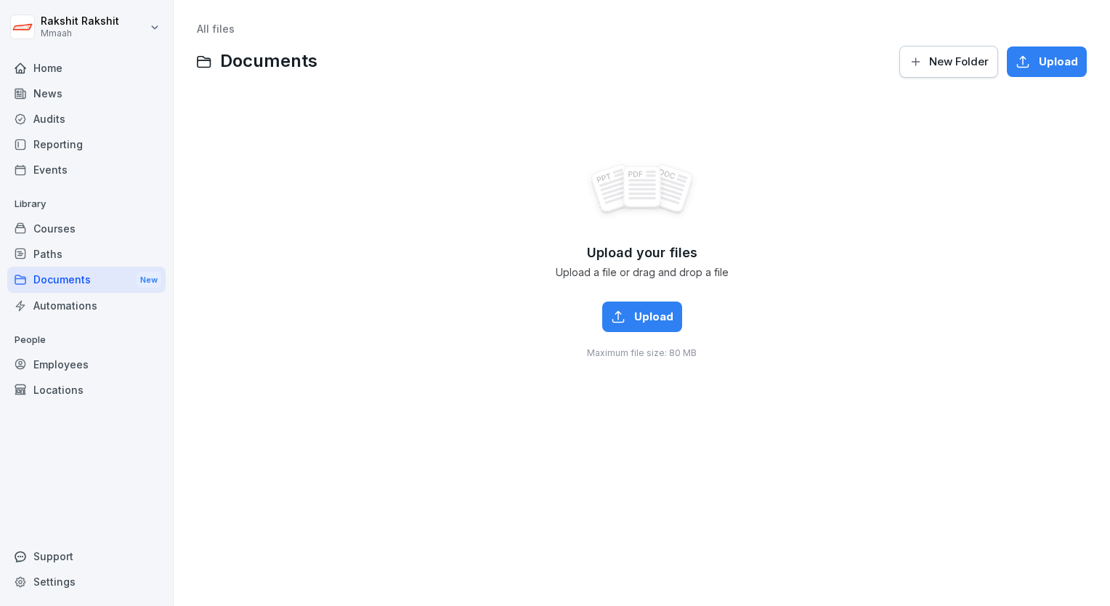
click at [78, 260] on div "Paths" at bounding box center [86, 253] width 158 height 25
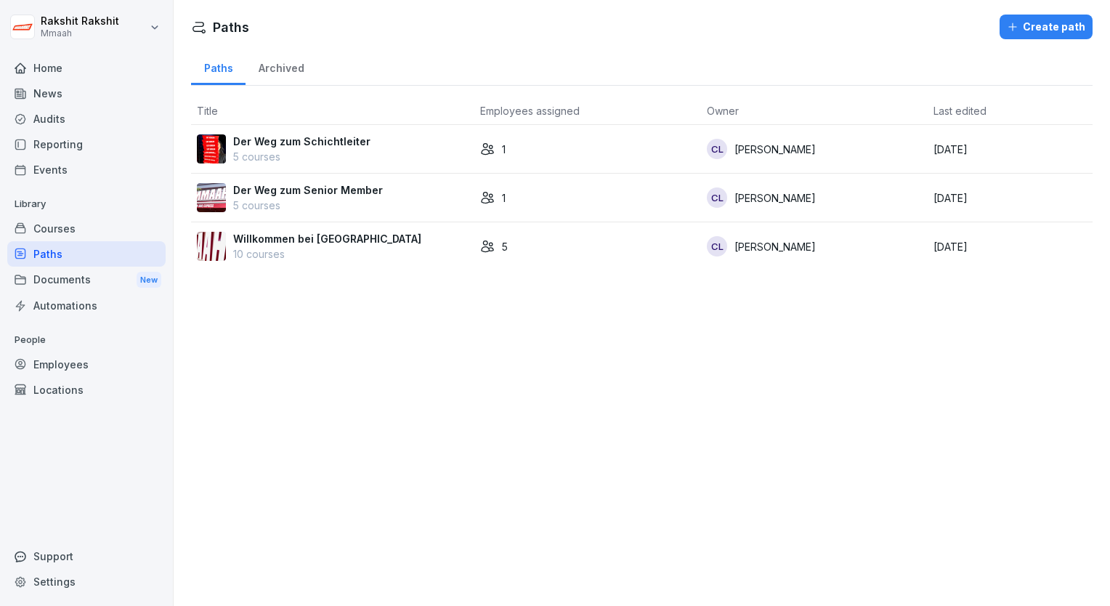
click at [73, 231] on div "Courses" at bounding box center [86, 228] width 158 height 25
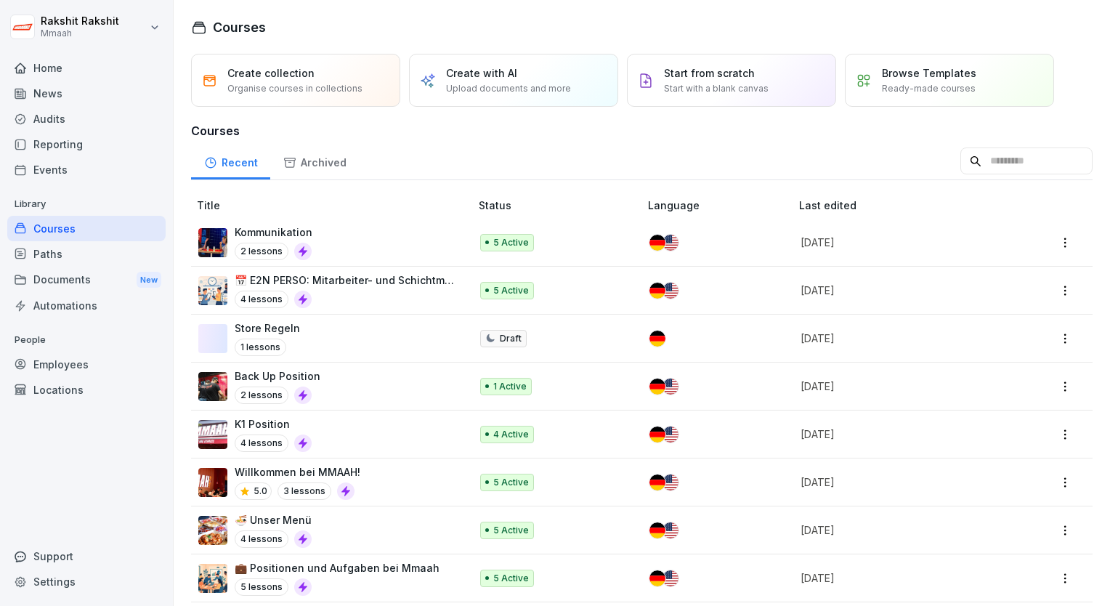
click at [322, 388] on div "Back Up Position 2 lessons" at bounding box center [326, 386] width 257 height 36
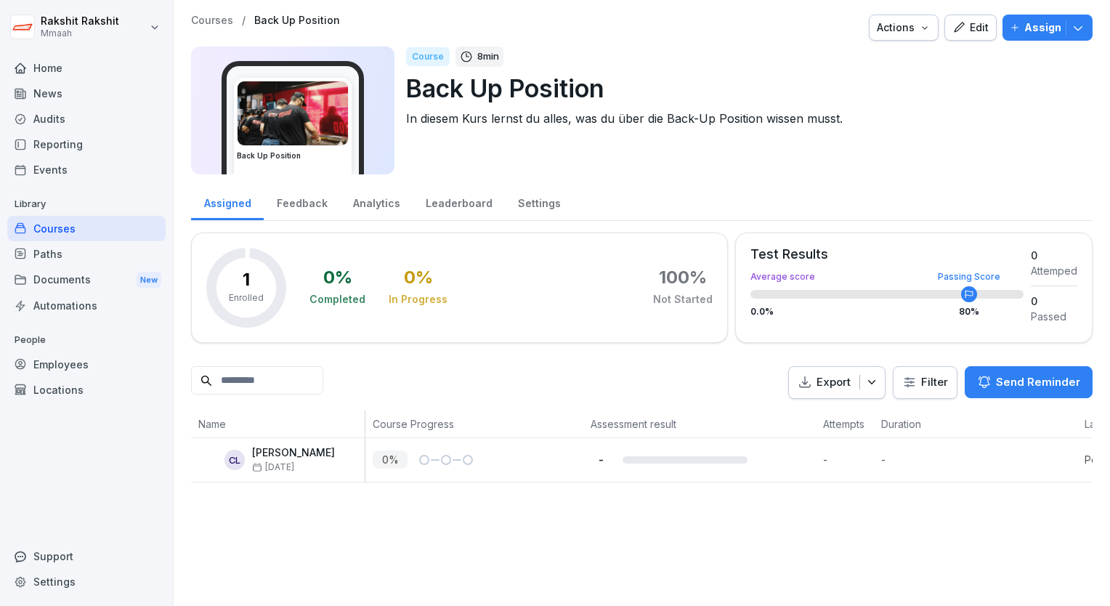
click at [320, 121] on img at bounding box center [292, 113] width 110 height 64
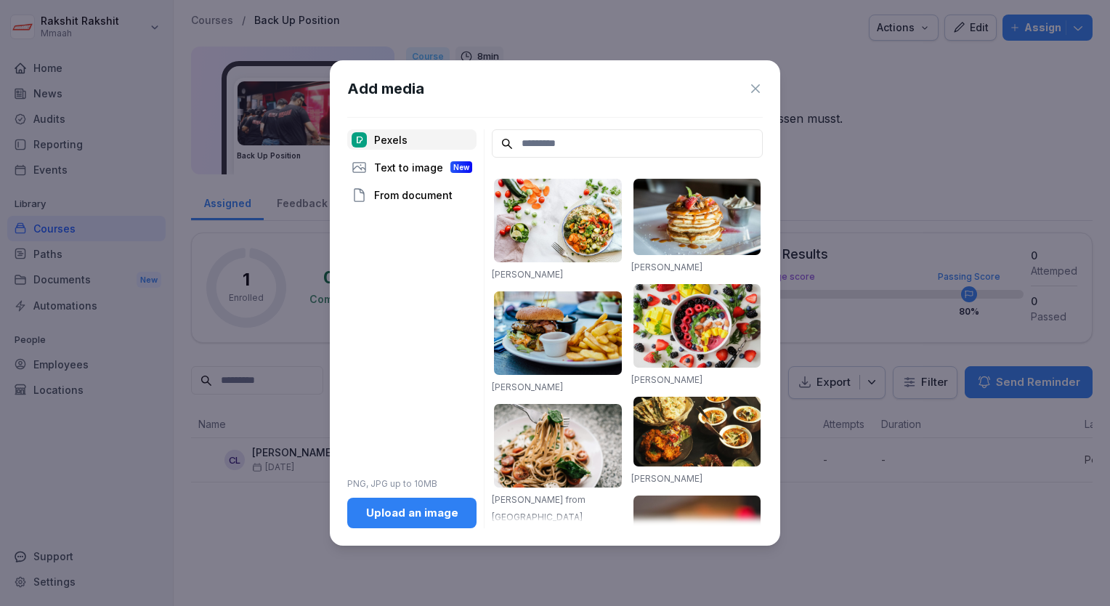
click at [758, 84] on icon at bounding box center [755, 88] width 15 height 15
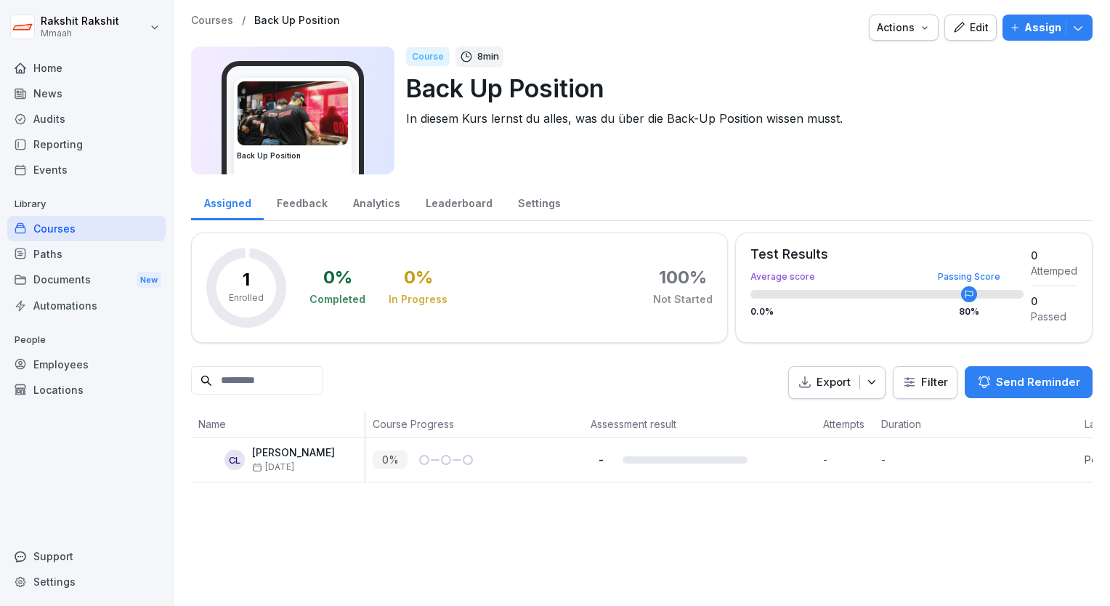
click at [301, 194] on div "Feedback" at bounding box center [302, 201] width 76 height 37
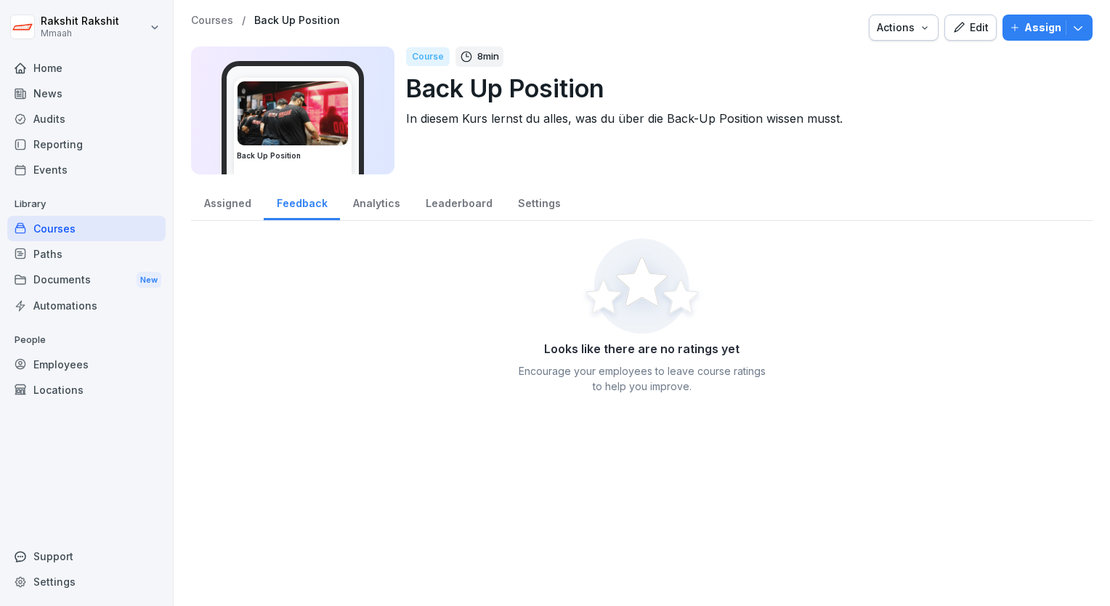
click at [391, 204] on div "Analytics" at bounding box center [376, 201] width 73 height 37
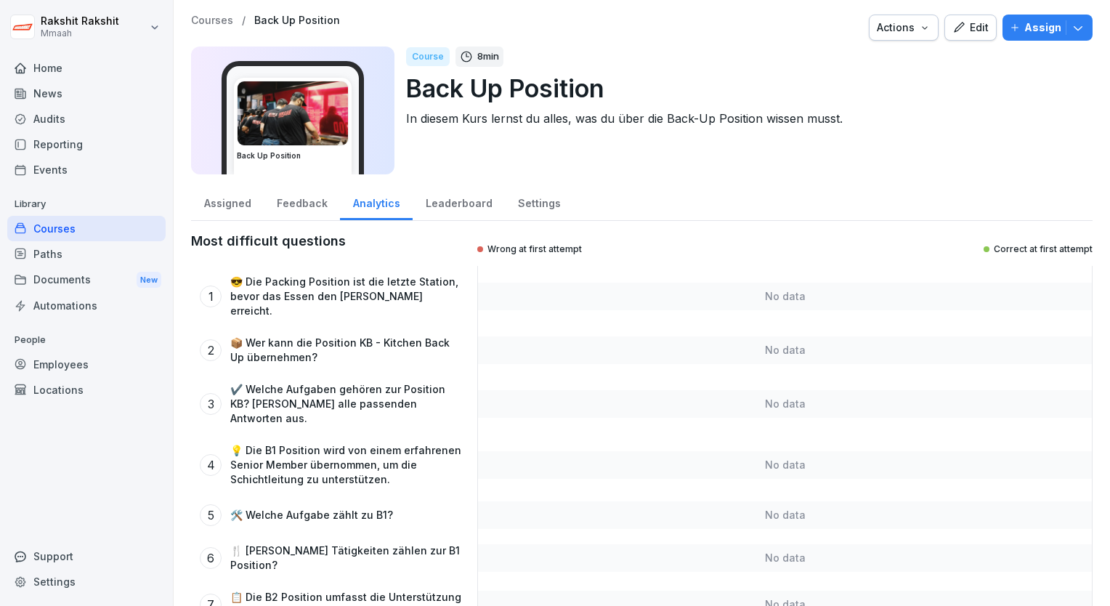
click at [434, 195] on div "Leaderboard" at bounding box center [459, 201] width 92 height 37
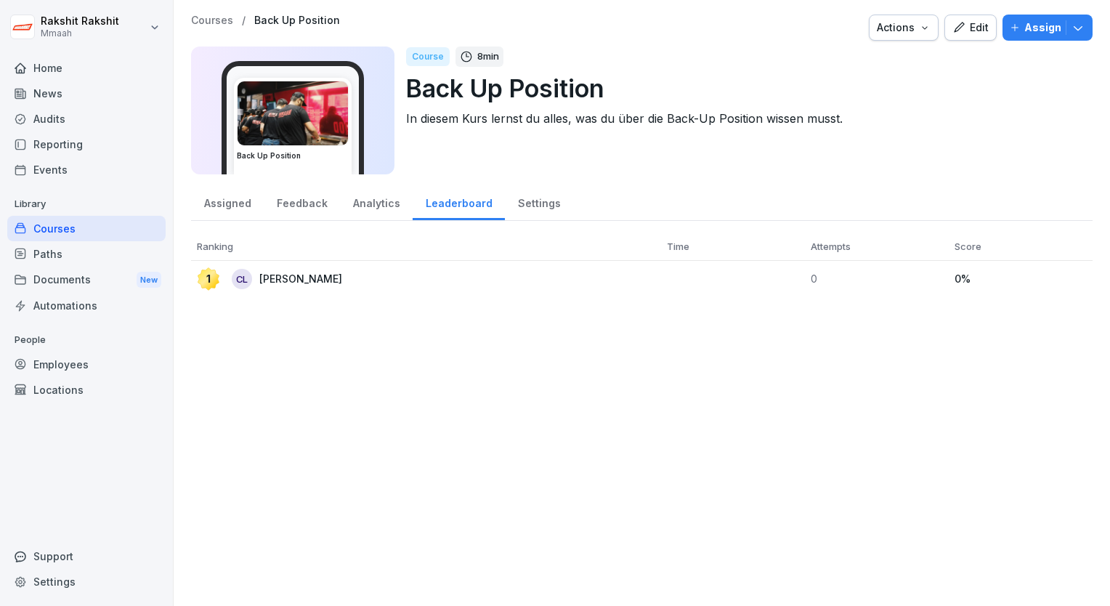
click at [97, 262] on div "Paths" at bounding box center [86, 253] width 158 height 25
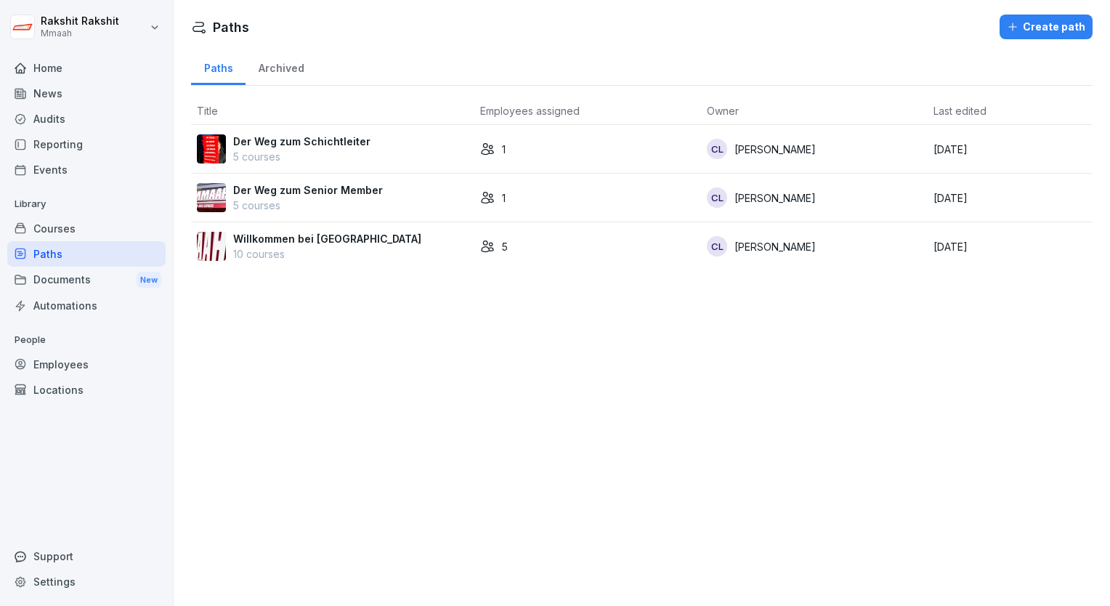
click at [45, 89] on div "News" at bounding box center [86, 93] width 158 height 25
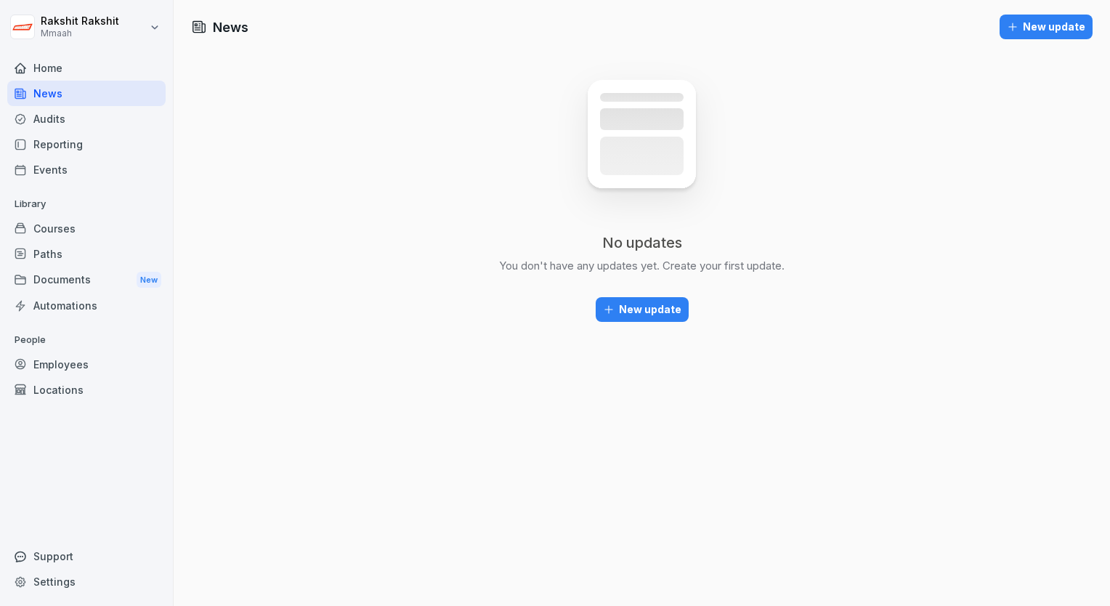
click at [45, 78] on div "Home" at bounding box center [86, 67] width 158 height 25
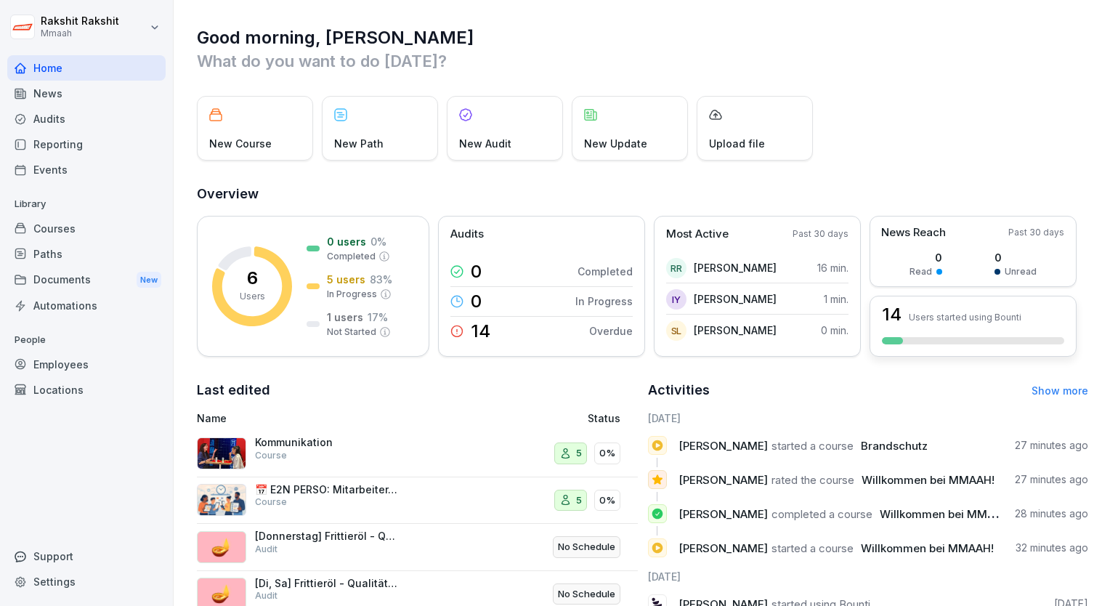
click at [967, 333] on div "14 Users started using Bounti" at bounding box center [972, 326] width 207 height 61
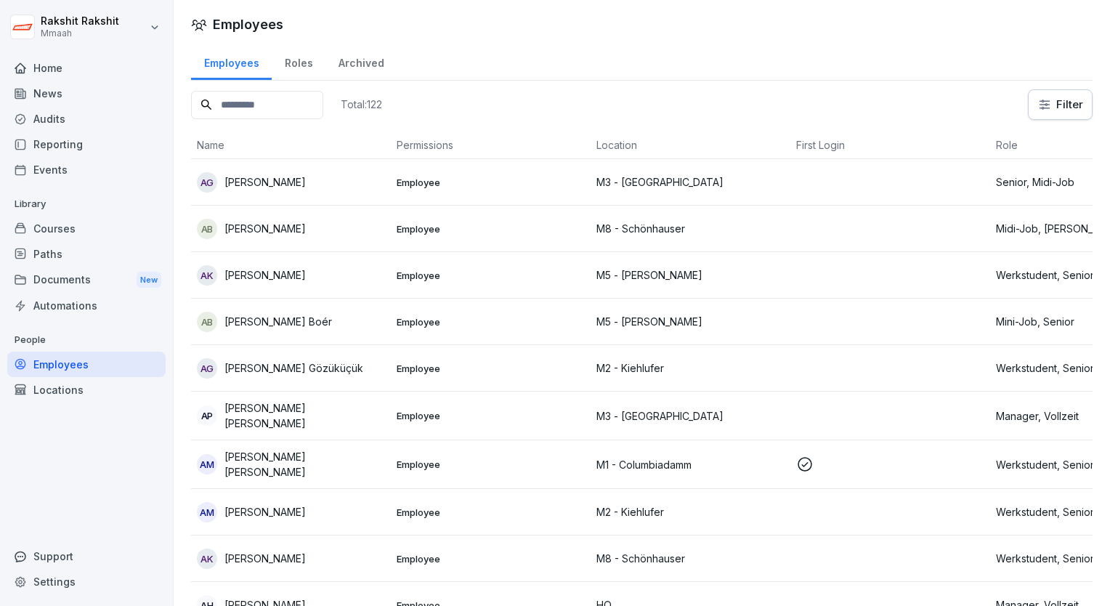
click at [309, 63] on div "Roles" at bounding box center [299, 61] width 54 height 37
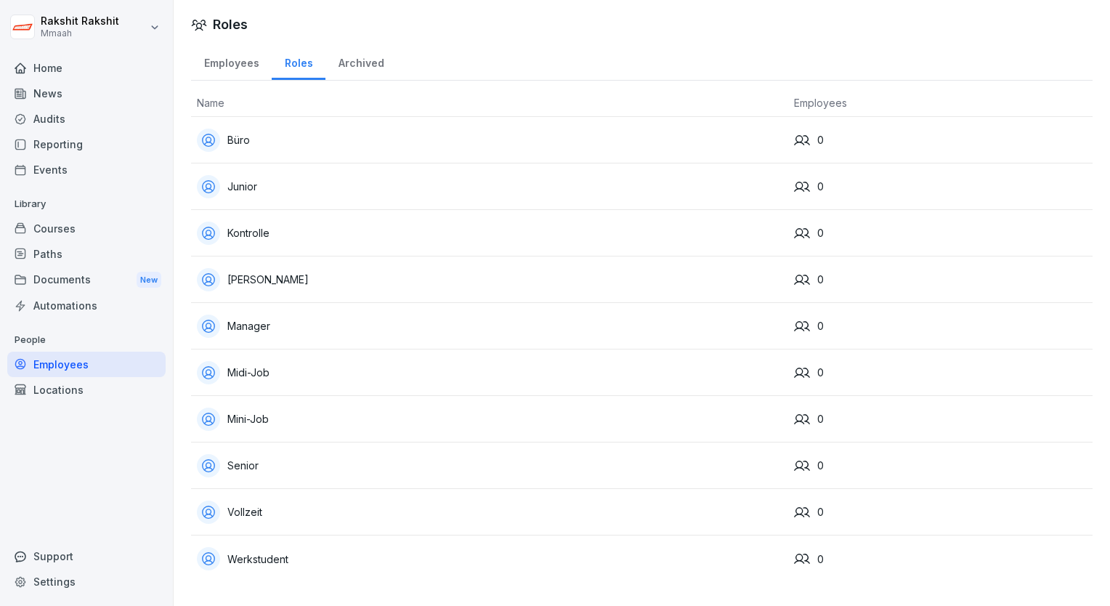
click at [268, 138] on div "Büro" at bounding box center [489, 140] width 585 height 23
click at [93, 76] on div "Home" at bounding box center [86, 67] width 158 height 25
